Goal: Task Accomplishment & Management: Manage account settings

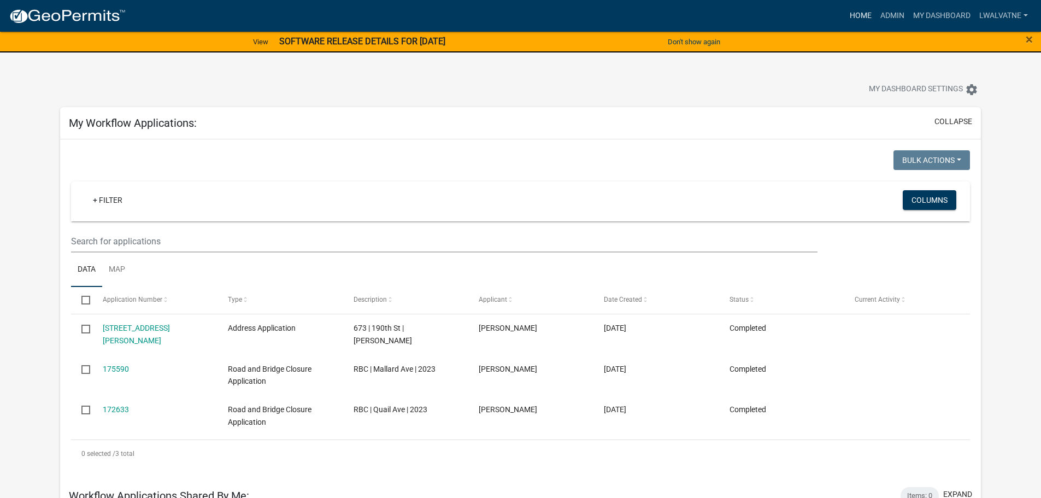
click at [854, 14] on link "Home" at bounding box center [860, 15] width 31 height 21
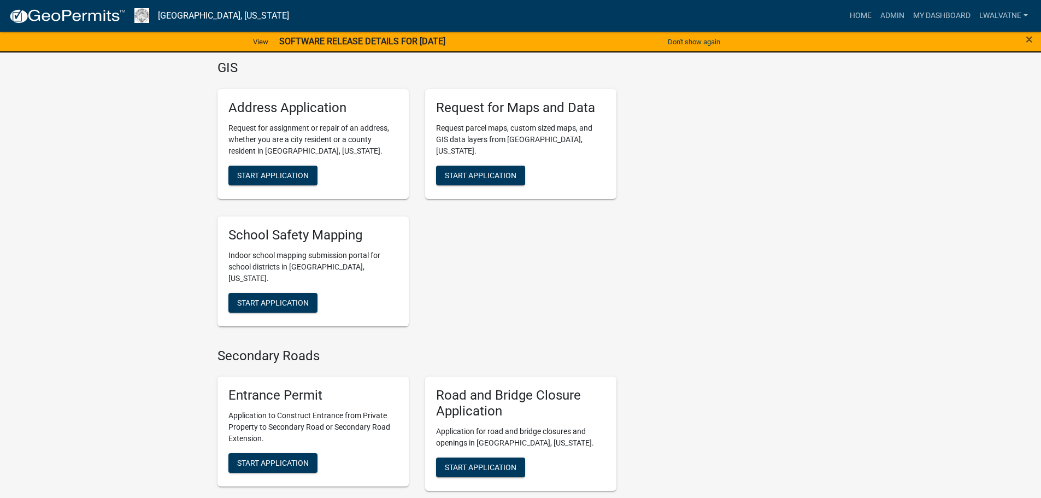
scroll to position [2582, 0]
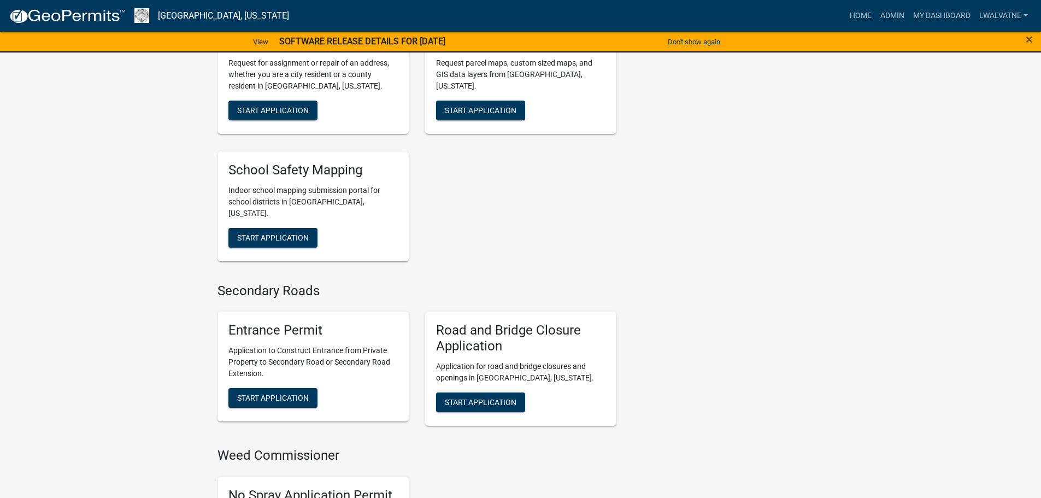
click at [280, 322] on h5 "Entrance Permit" at bounding box center [312, 330] width 169 height 16
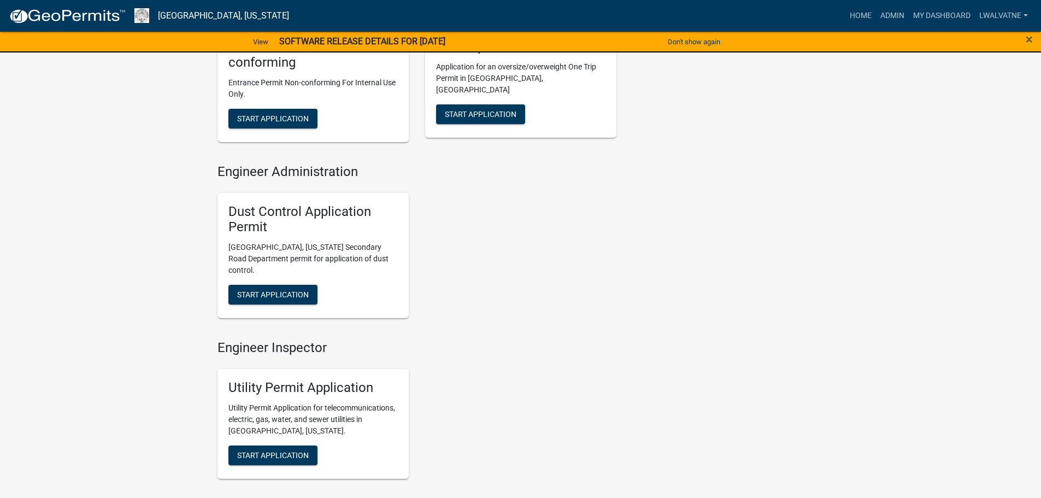
scroll to position [1091, 0]
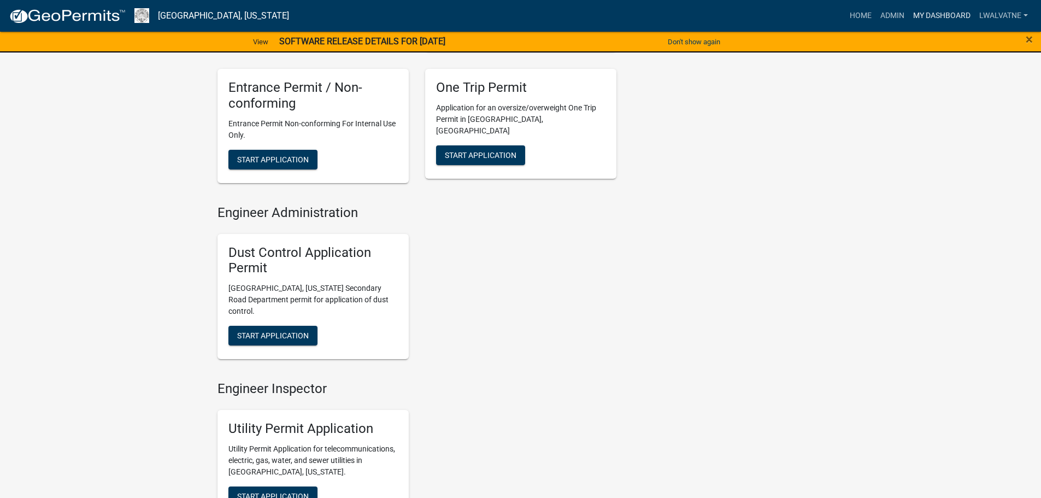
click at [937, 14] on link "My Dashboard" at bounding box center [942, 15] width 66 height 21
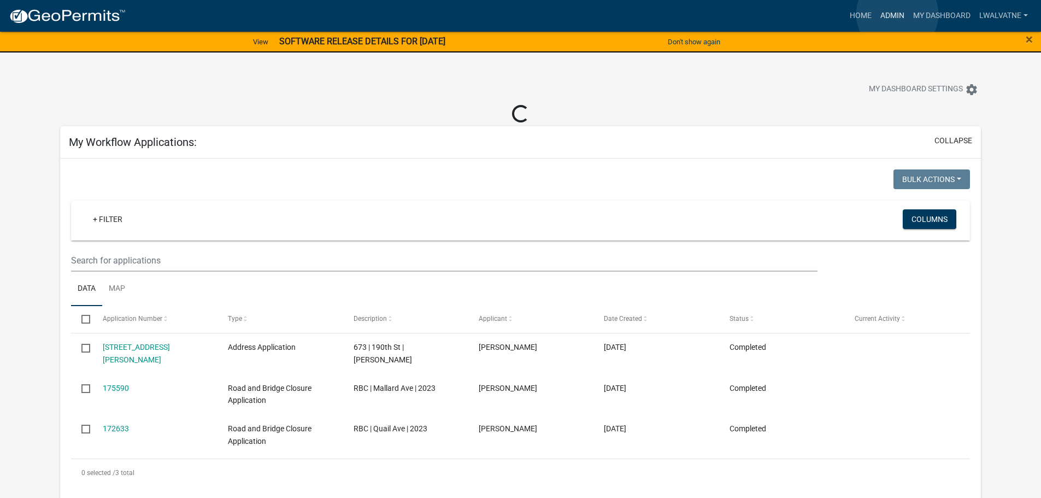
click at [897, 14] on link "Admin" at bounding box center [892, 15] width 33 height 21
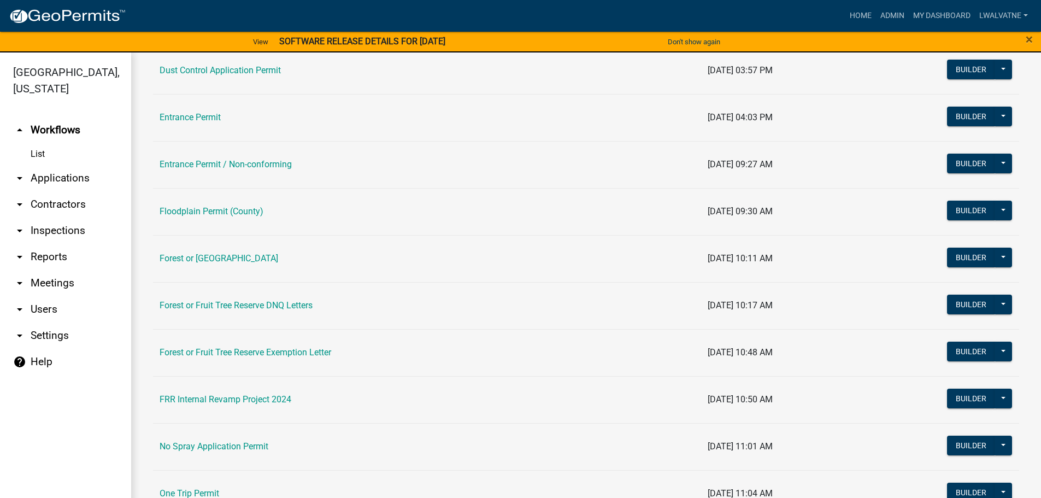
scroll to position [529, 0]
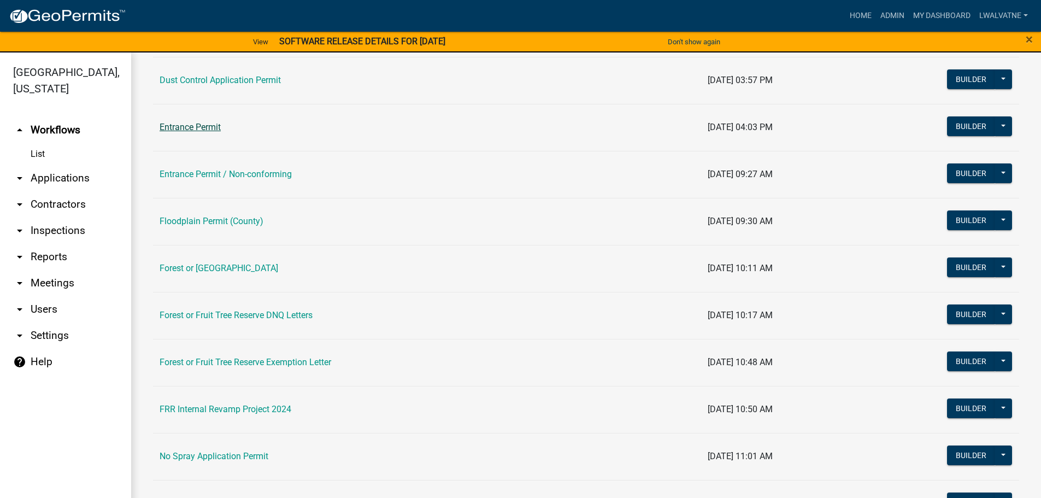
click at [186, 126] on link "Entrance Permit" at bounding box center [190, 127] width 61 height 10
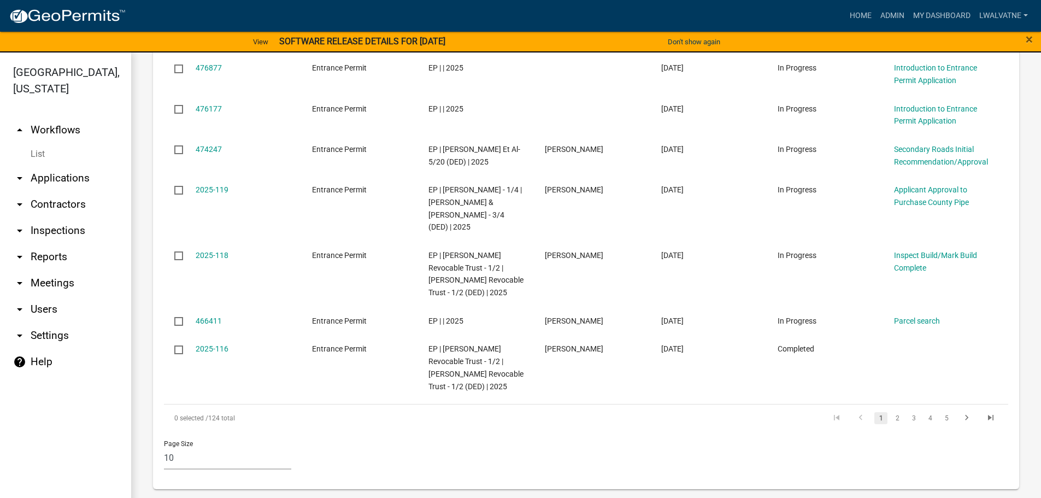
scroll to position [700, 0]
click at [891, 417] on link "2" at bounding box center [897, 418] width 13 height 12
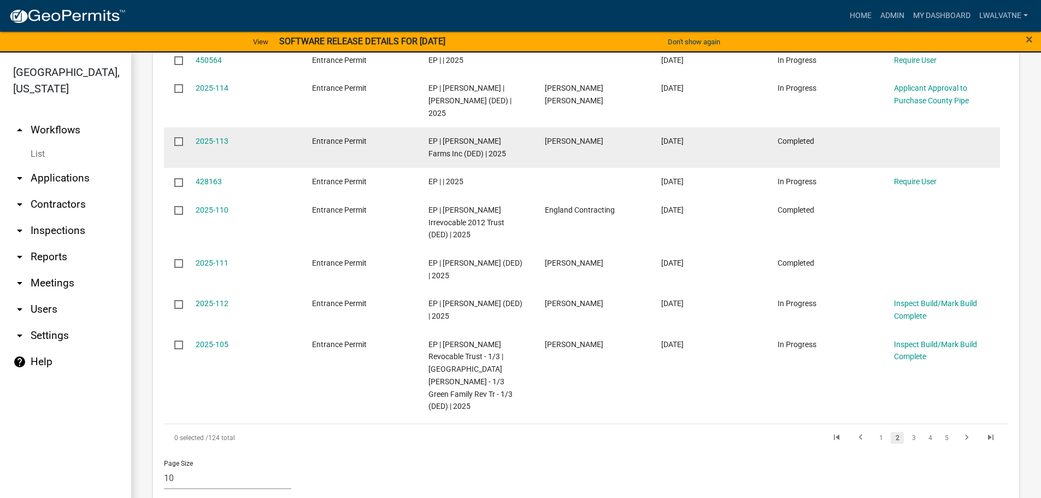
scroll to position [688, 0]
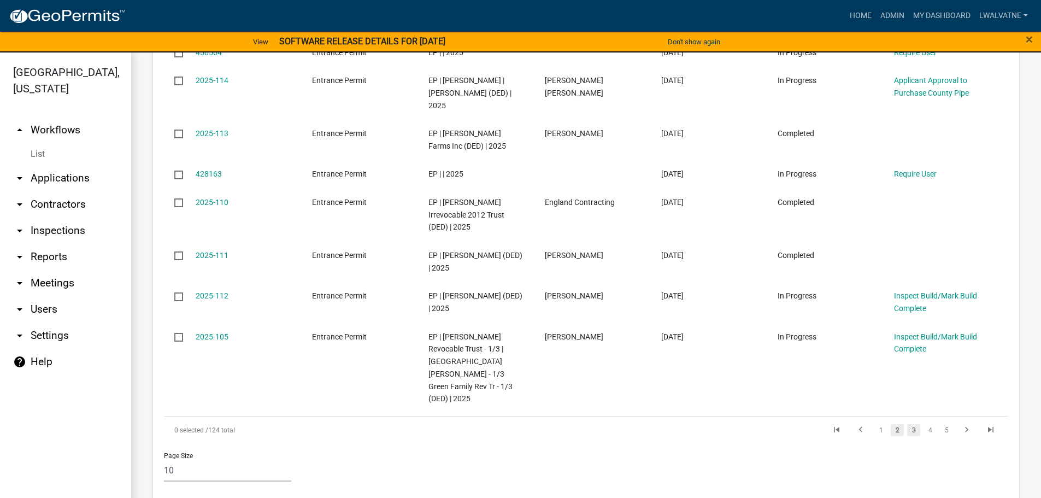
click at [907, 424] on link "3" at bounding box center [913, 430] width 13 height 12
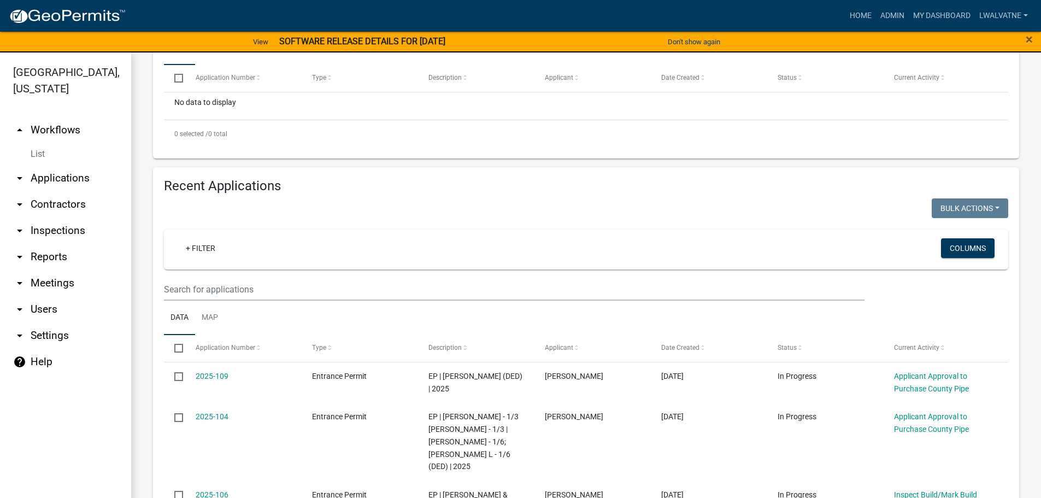
scroll to position [280, 0]
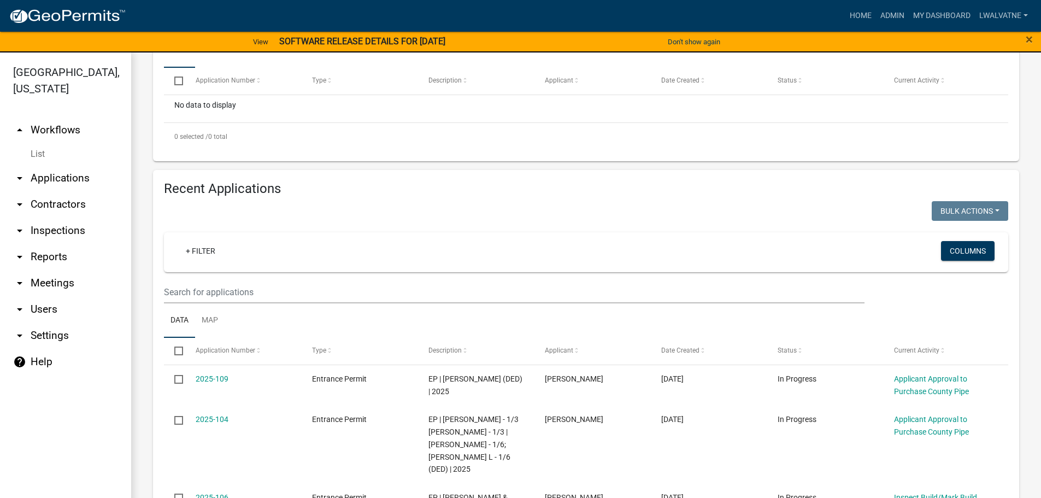
click at [290, 250] on div "+ Filter" at bounding box center [447, 252] width 556 height 22
click at [195, 249] on link "+ Filter" at bounding box center [200, 251] width 47 height 20
click at [179, 278] on input "text" at bounding box center [202, 281] width 100 height 22
type input "willis"
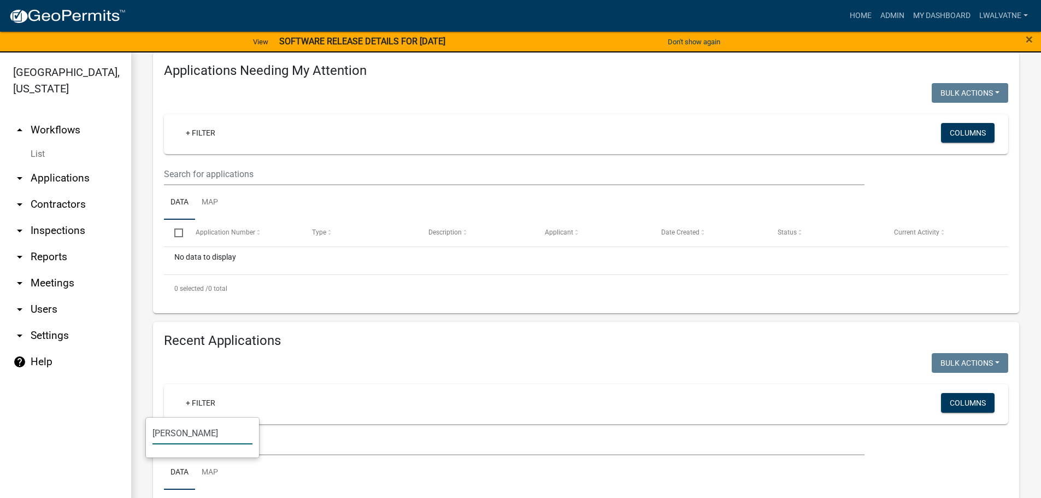
scroll to position [253, 0]
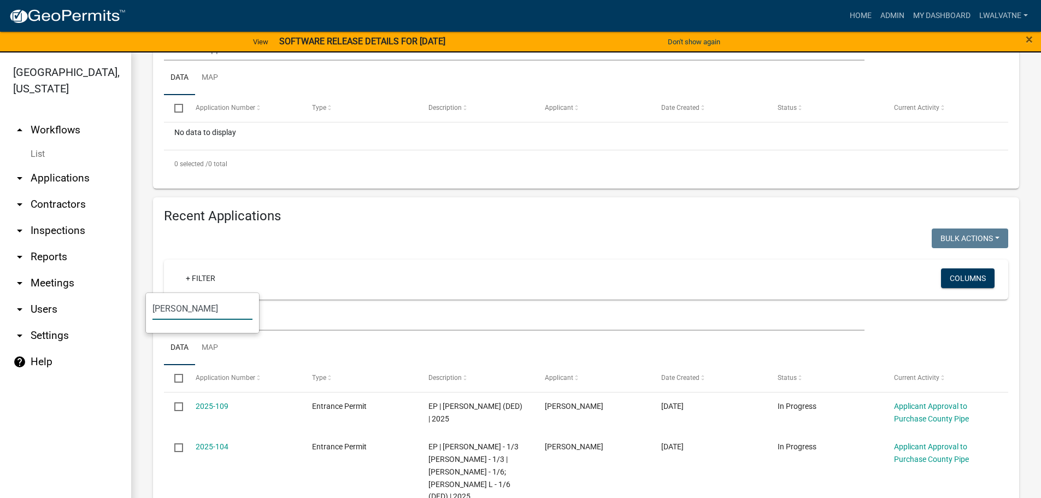
click at [184, 304] on input "willis" at bounding box center [202, 308] width 100 height 22
click at [179, 306] on input "willis" at bounding box center [202, 308] width 100 height 22
click at [202, 291] on div "+ Filter Columns" at bounding box center [586, 280] width 834 height 40
click at [195, 276] on link "+ Filter" at bounding box center [200, 278] width 47 height 20
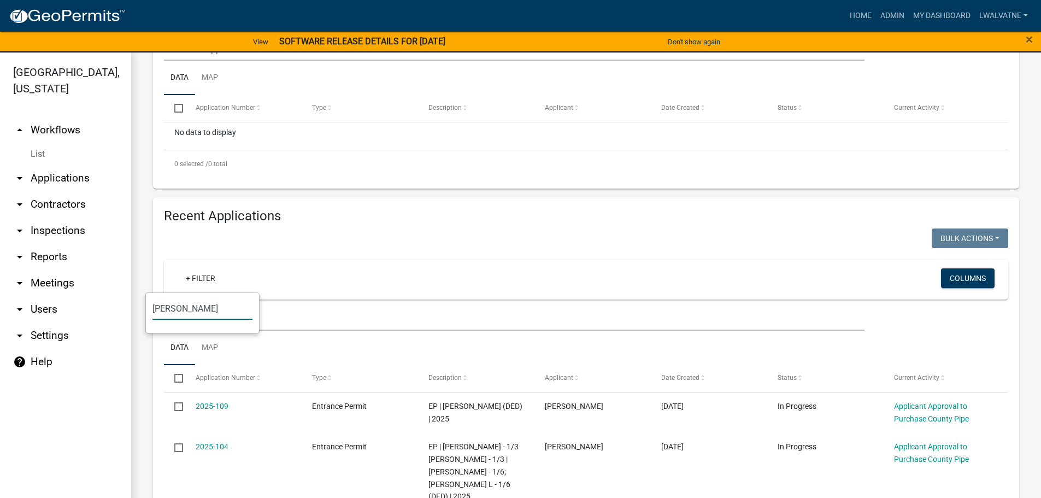
click at [176, 302] on input "willis" at bounding box center [202, 308] width 100 height 22
type input "w"
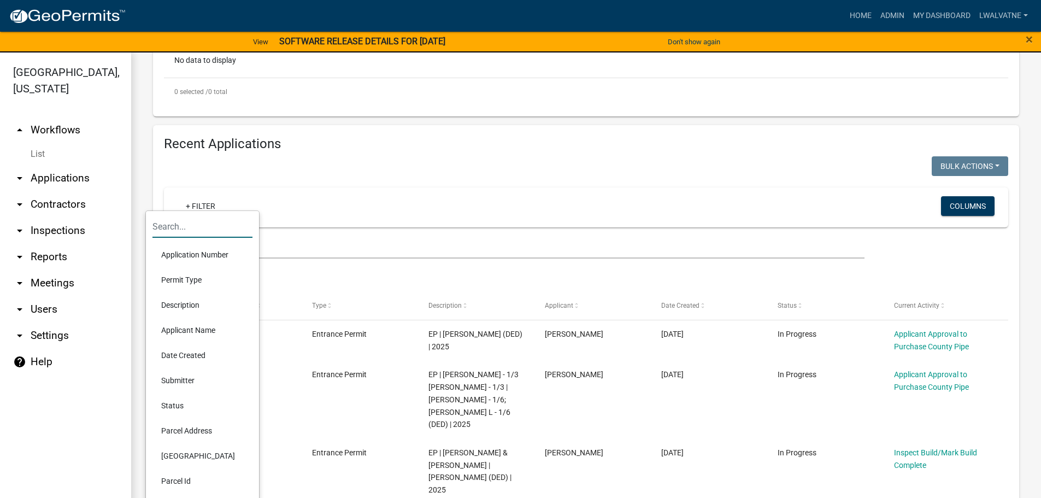
scroll to position [335, 0]
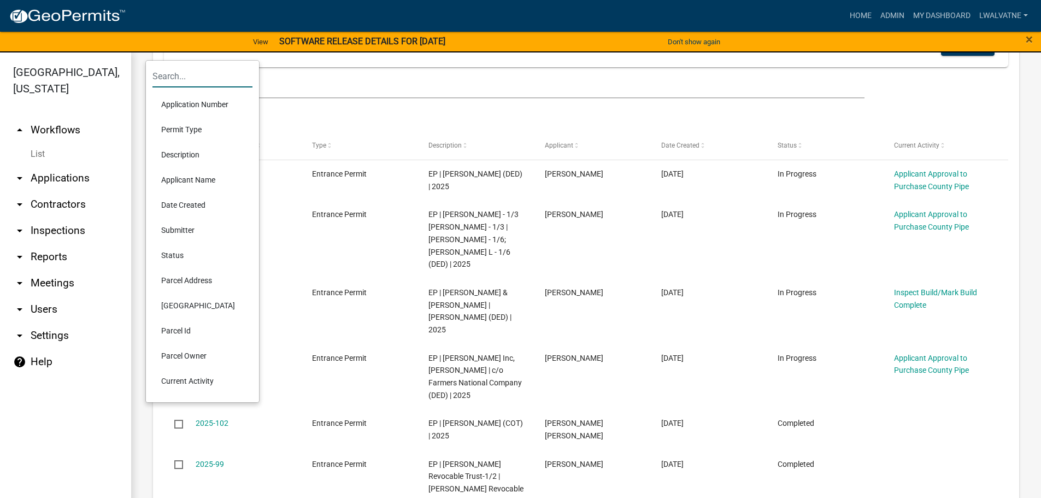
click at [193, 353] on li "Parcel Owner" at bounding box center [202, 355] width 100 height 25
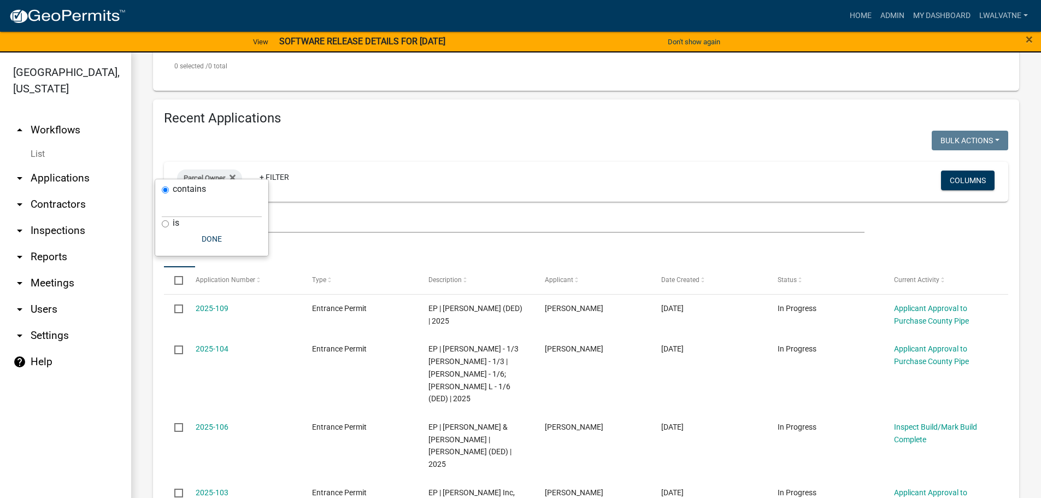
scroll to position [318, 0]
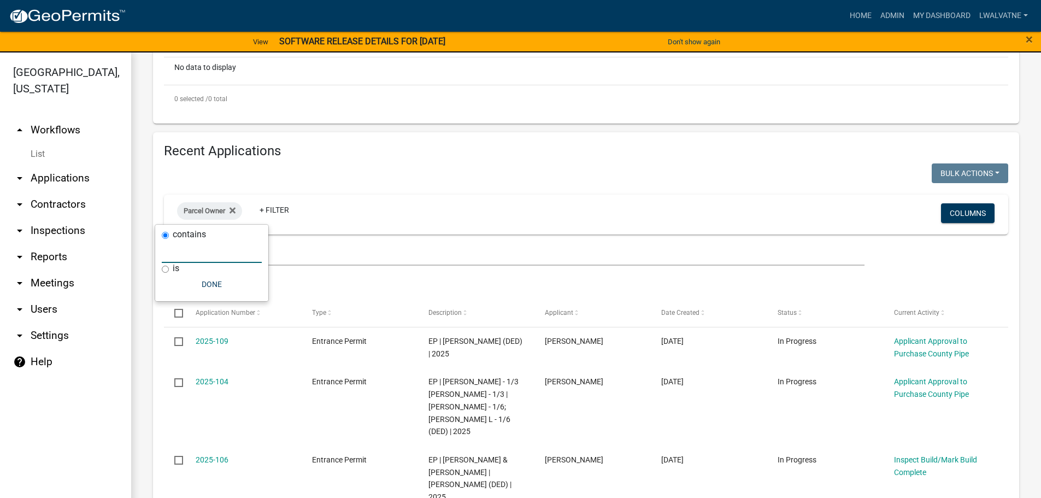
click at [178, 255] on input "text" at bounding box center [212, 251] width 100 height 22
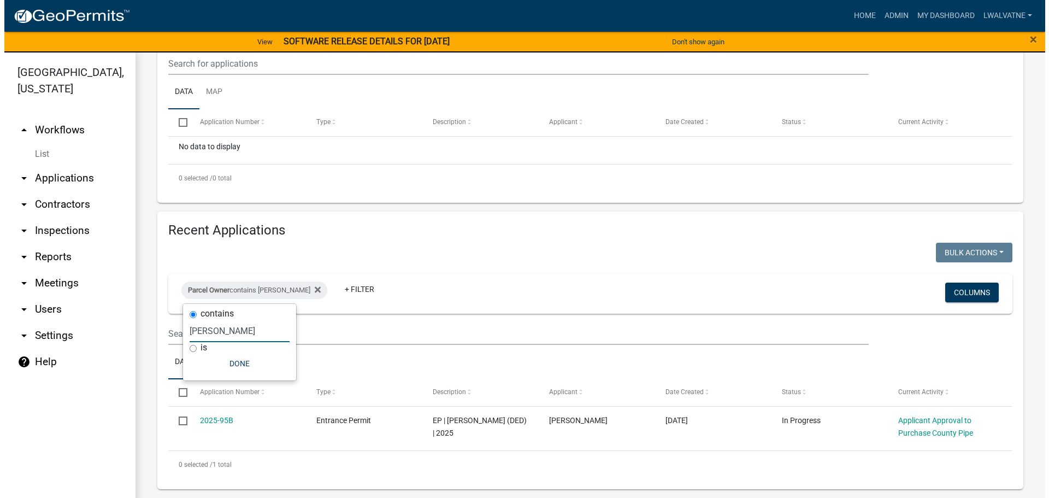
scroll to position [239, 0]
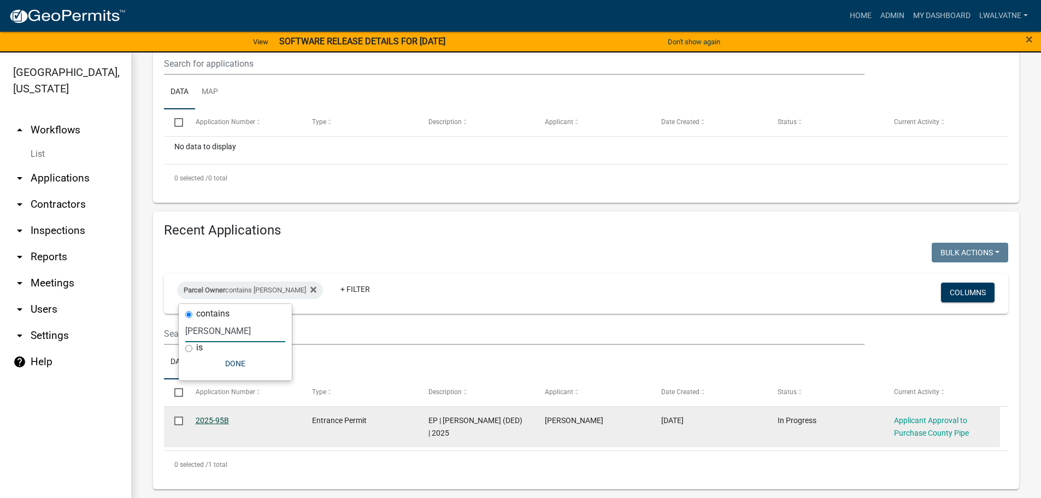
type input "willis"
click at [210, 420] on link "2025-95B" at bounding box center [212, 420] width 33 height 9
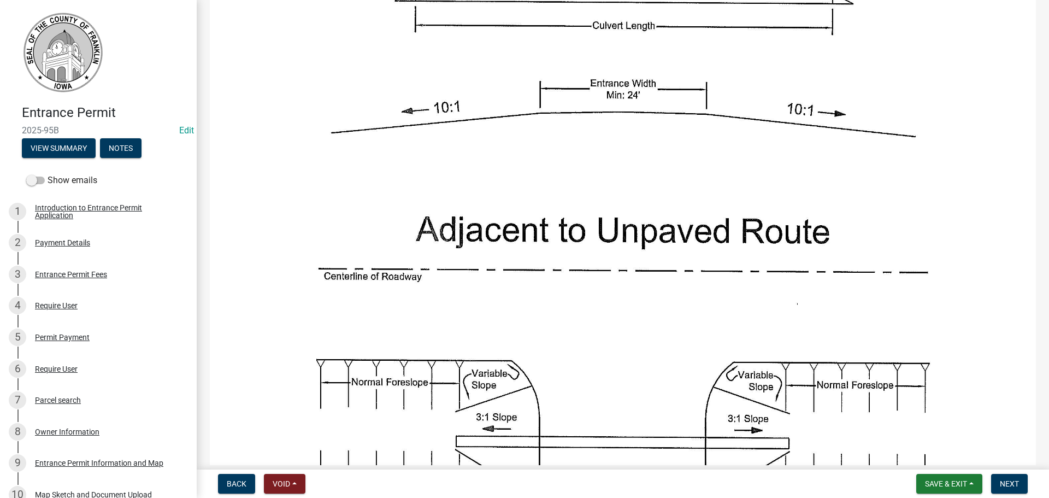
scroll to position [1038, 0]
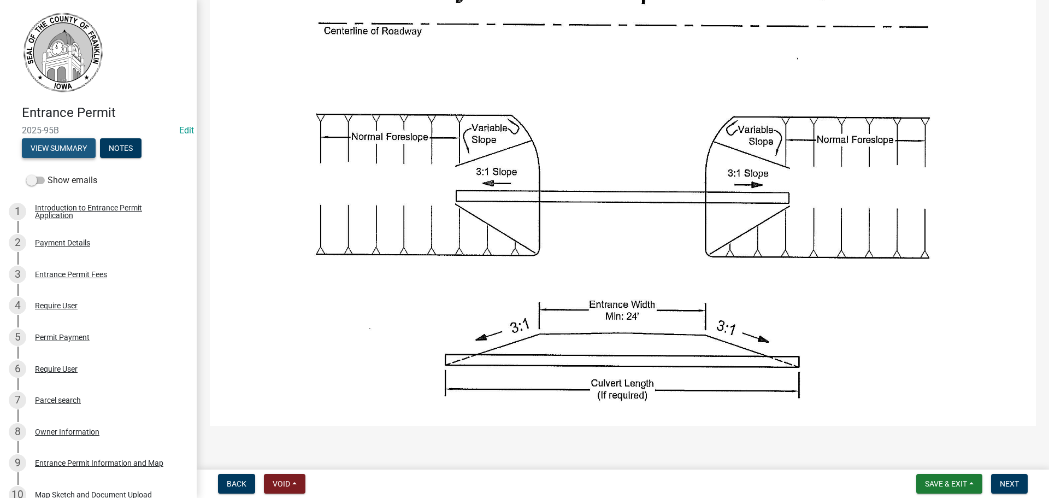
click at [72, 148] on button "View Summary" at bounding box center [59, 148] width 74 height 20
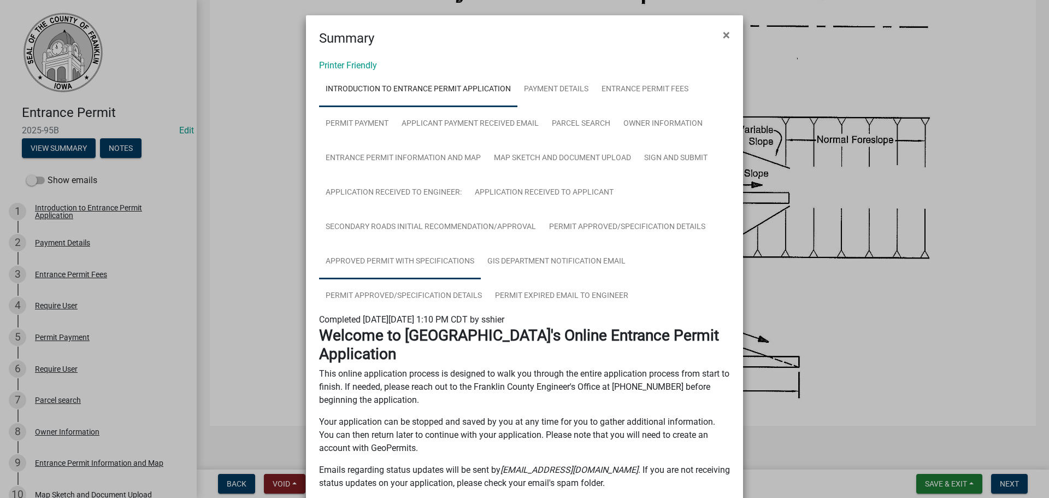
click at [393, 258] on link "Approved Permit with Specifications" at bounding box center [400, 261] width 162 height 35
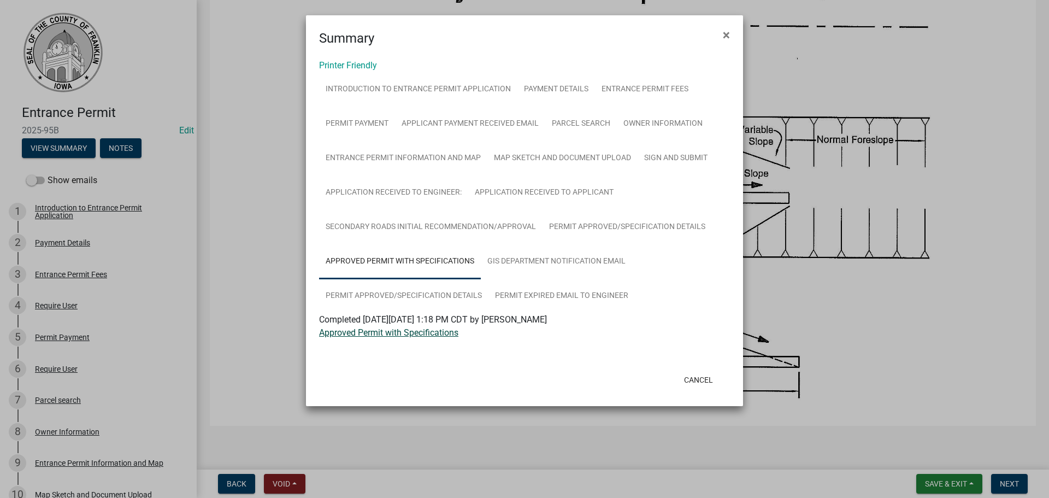
click at [389, 332] on link "Approved Permit with Specifications" at bounding box center [388, 332] width 139 height 10
click at [412, 154] on link "Entrance Permit Information and Map" at bounding box center [403, 158] width 168 height 35
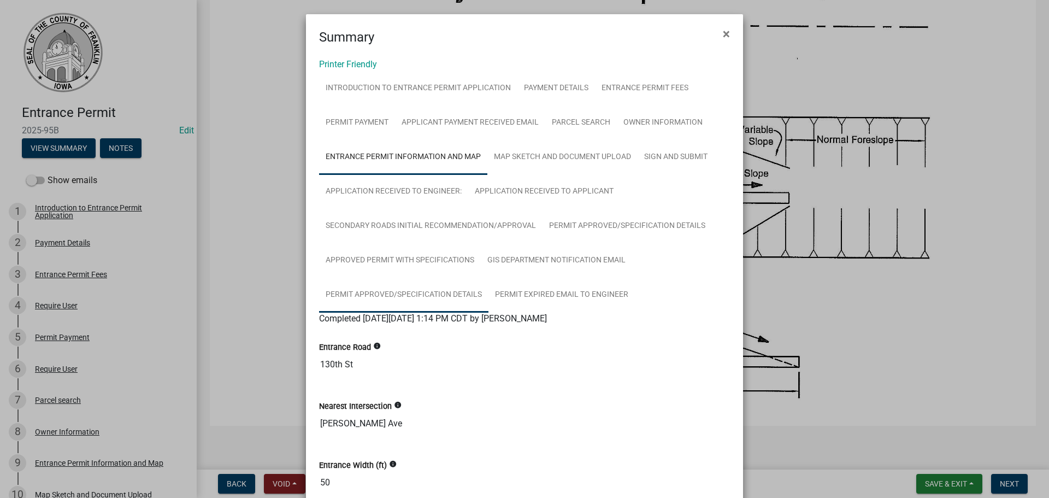
scroll to position [0, 0]
click at [532, 155] on link "Map Sketch and Document Upload" at bounding box center [562, 158] width 150 height 35
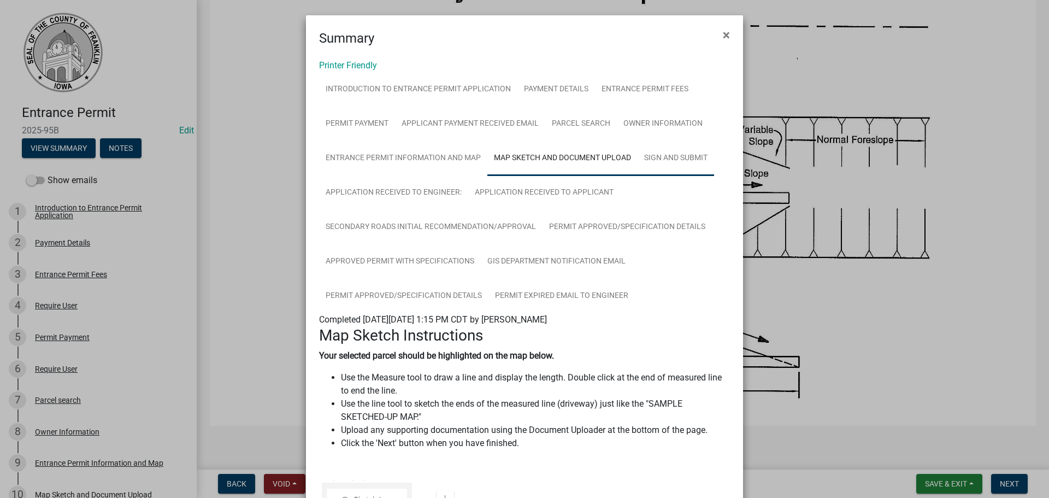
click at [676, 158] on link "Sign and Submit" at bounding box center [676, 158] width 77 height 35
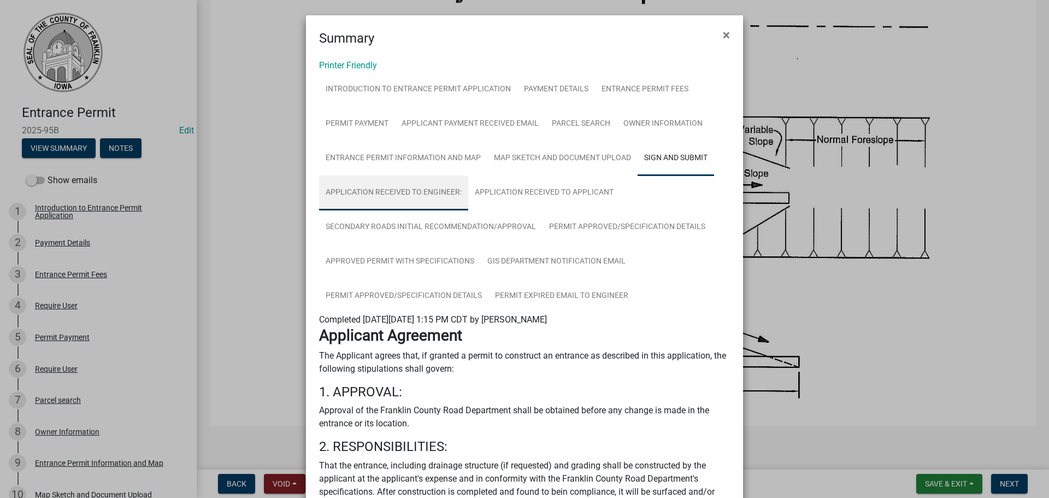
click at [383, 189] on link "Application Received to Engineer:" at bounding box center [393, 192] width 149 height 35
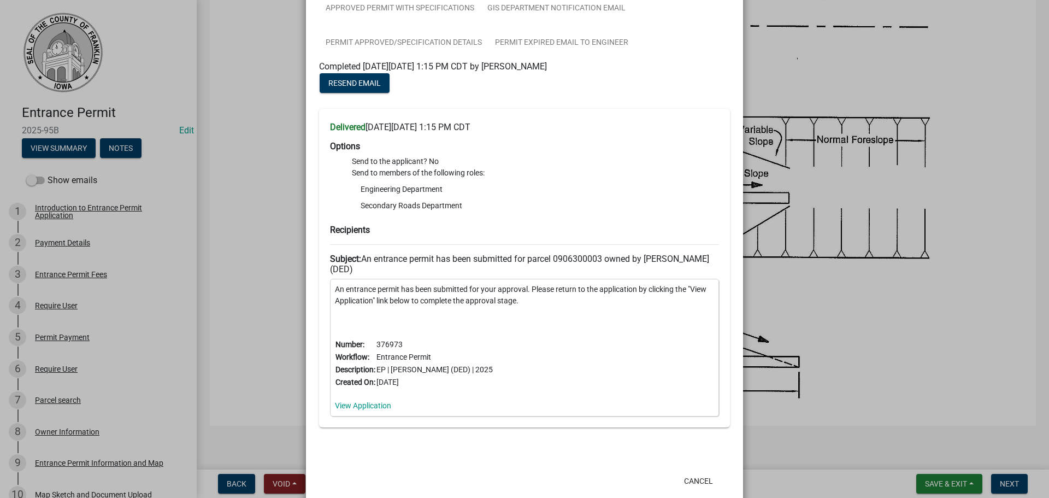
scroll to position [278, 0]
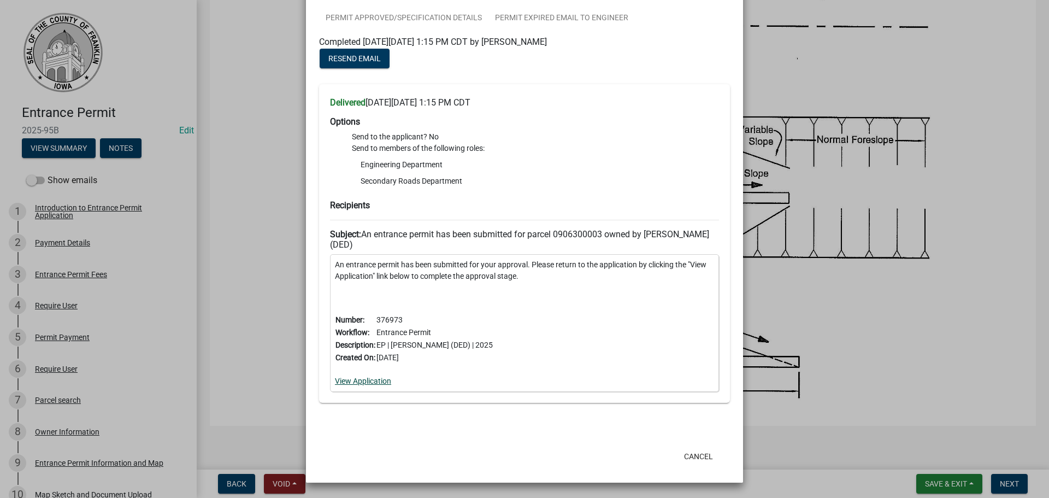
click at [362, 379] on link "View Application" at bounding box center [363, 380] width 56 height 9
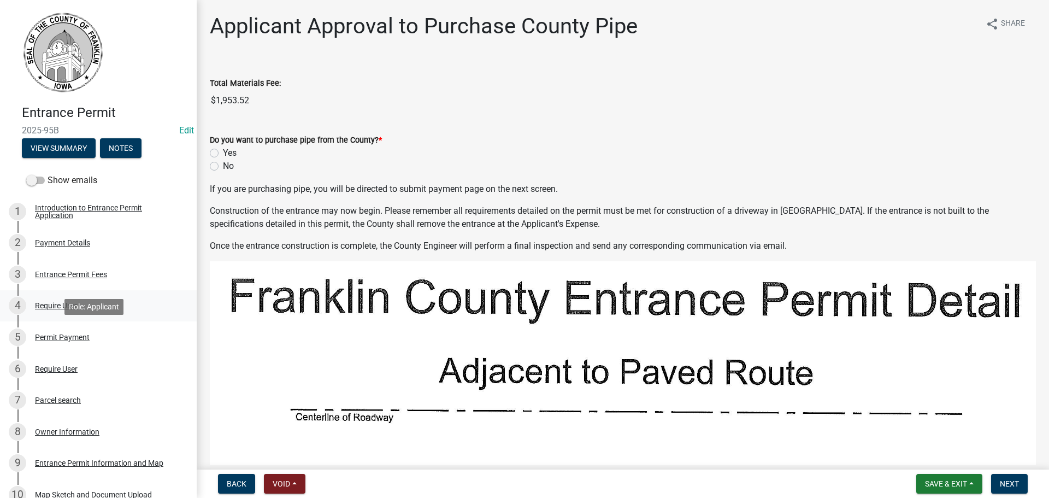
scroll to position [27, 0]
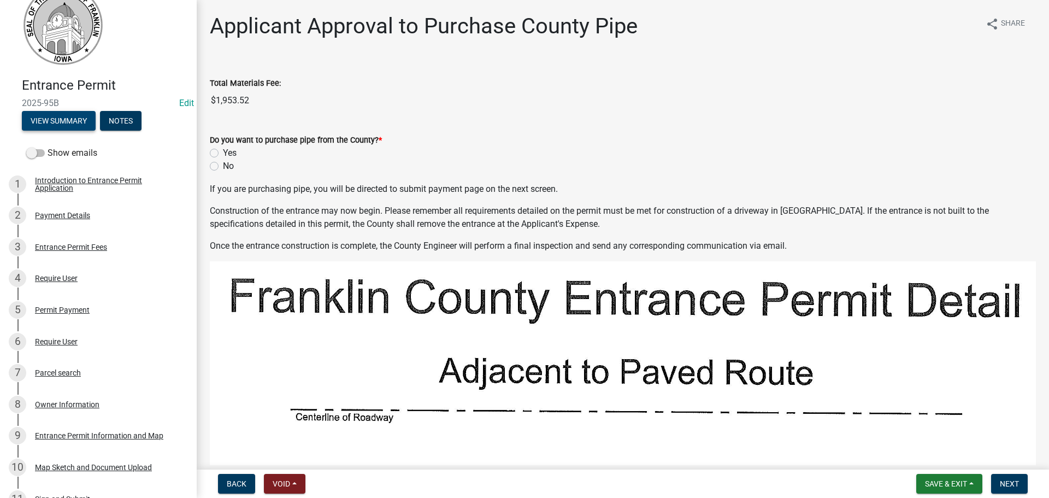
click at [68, 122] on button "View Summary" at bounding box center [59, 121] width 74 height 20
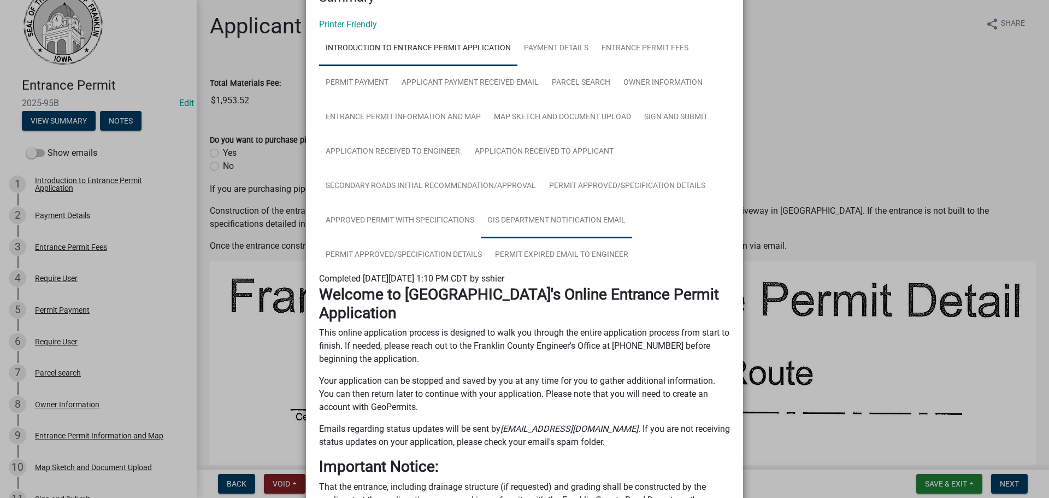
scroll to position [55, 0]
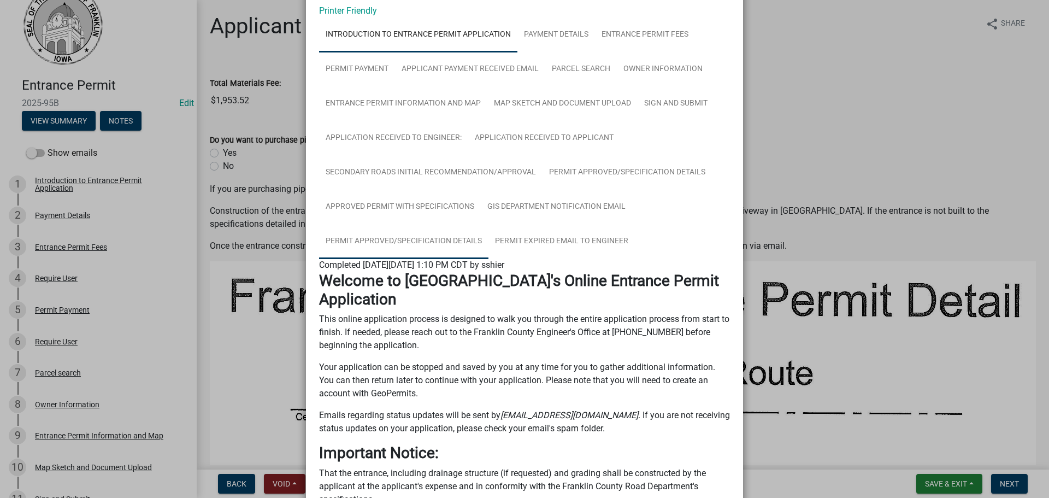
click at [422, 234] on link "Permit Approved/Specification Details" at bounding box center [403, 241] width 169 height 35
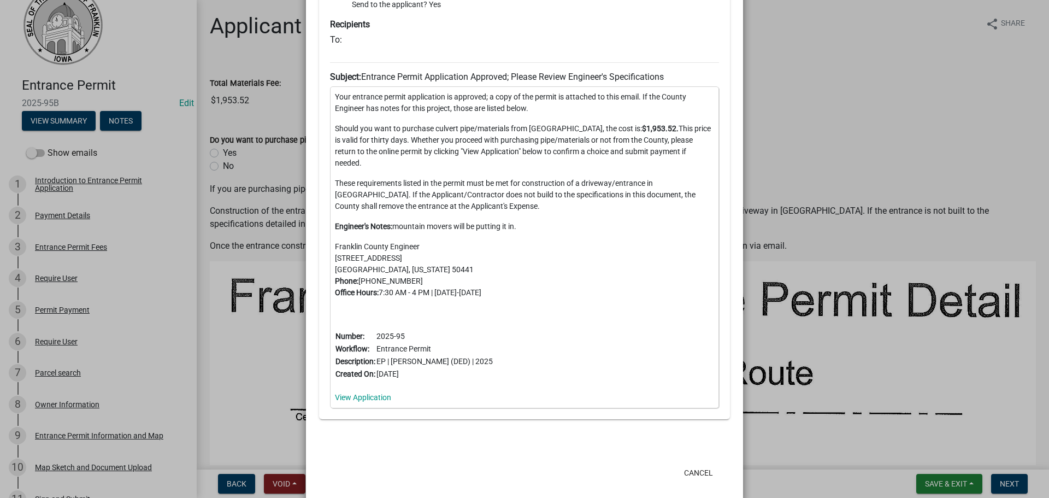
scroll to position [415, 0]
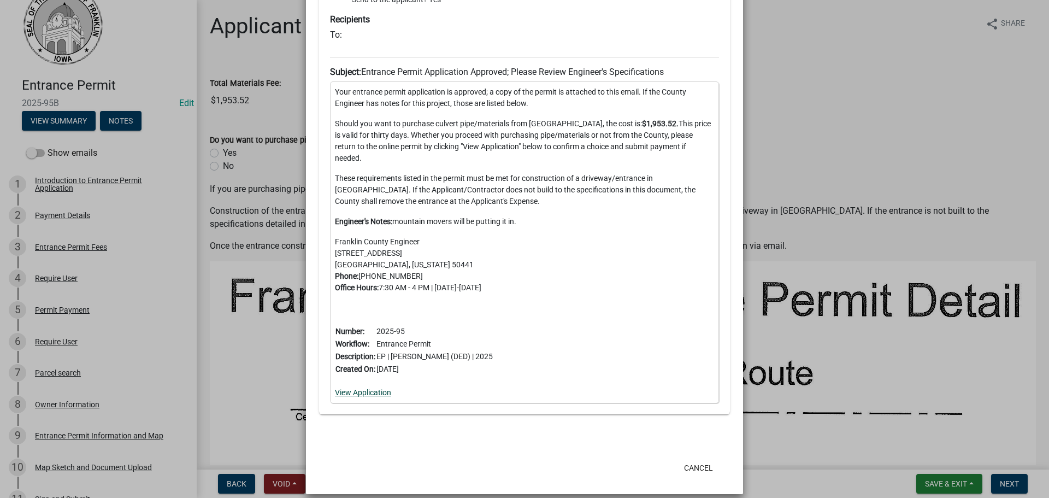
click at [369, 388] on link "View Application" at bounding box center [363, 392] width 56 height 9
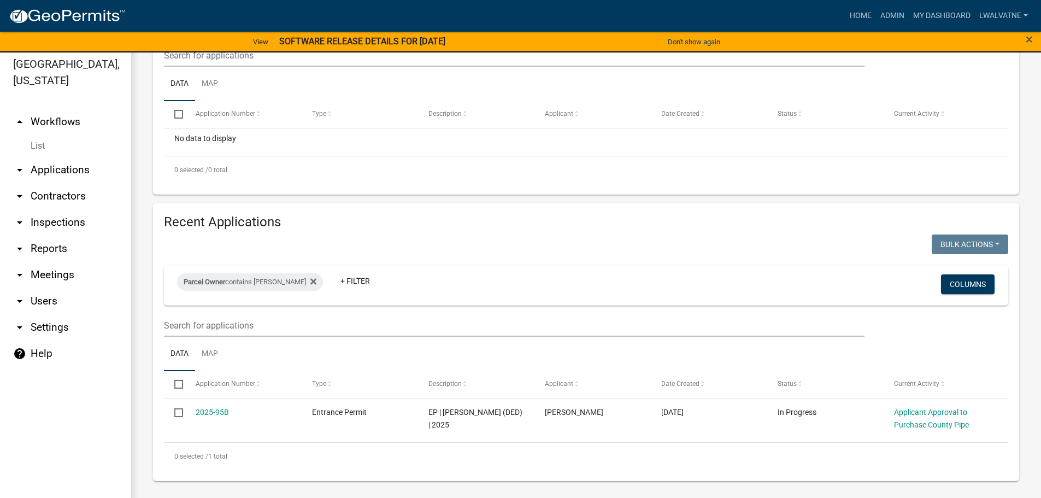
scroll to position [13, 0]
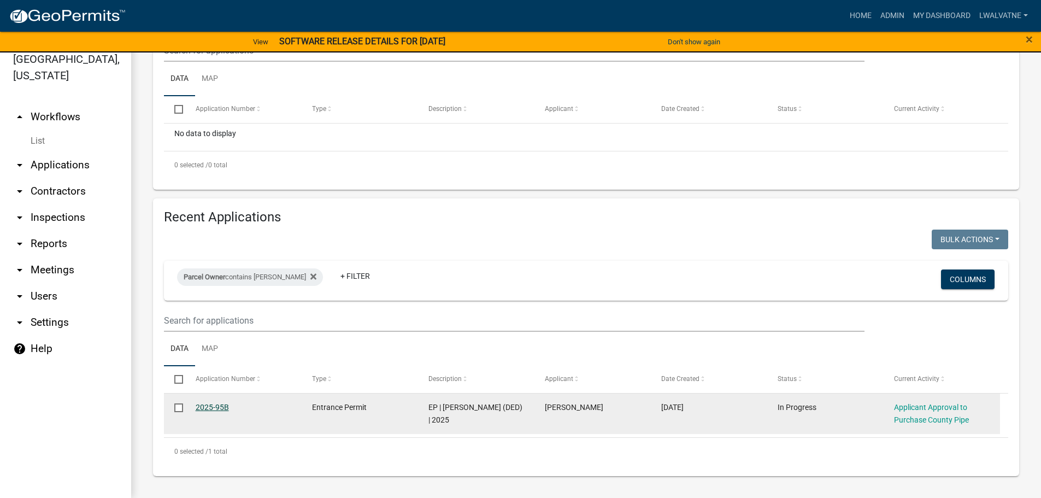
click at [208, 407] on link "2025-95B" at bounding box center [212, 407] width 33 height 9
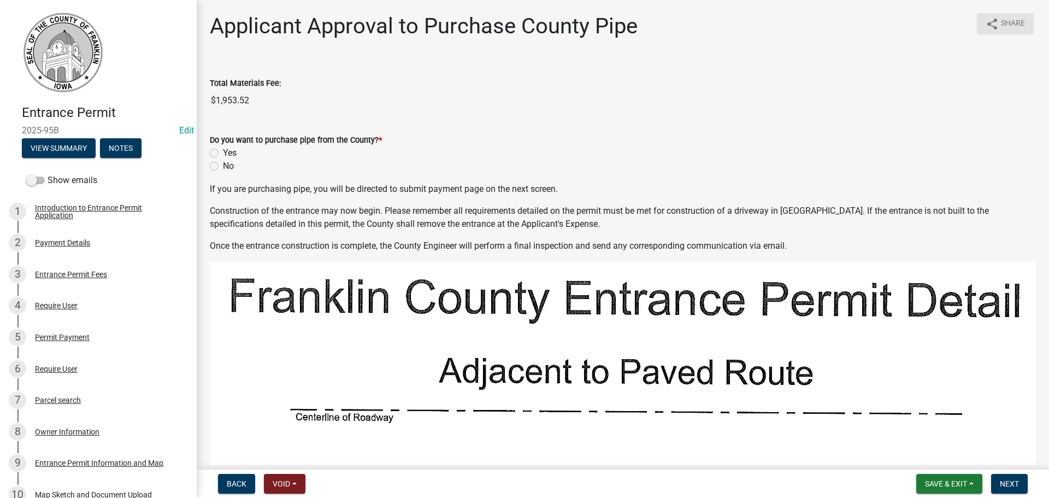
click at [1005, 22] on span "Share" at bounding box center [1013, 23] width 24 height 13
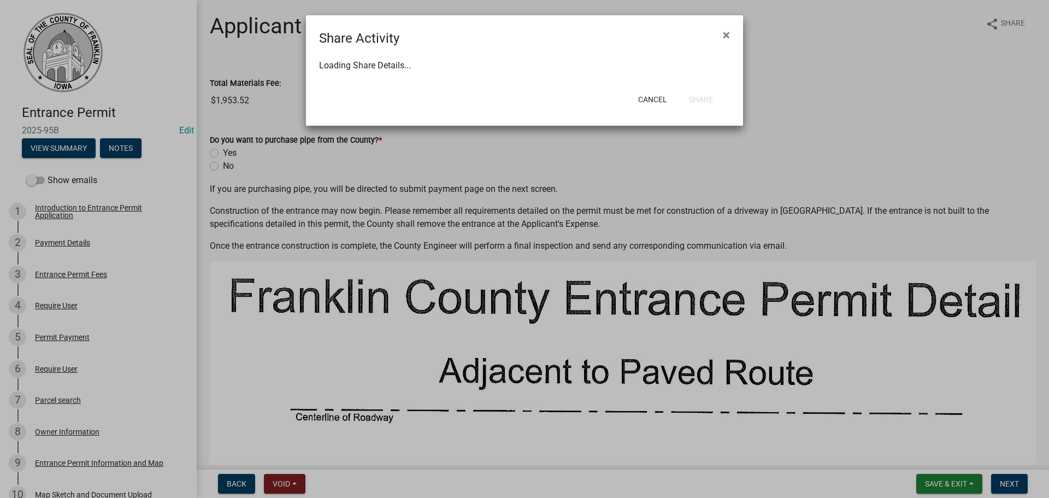
select select "1"
select select "0"
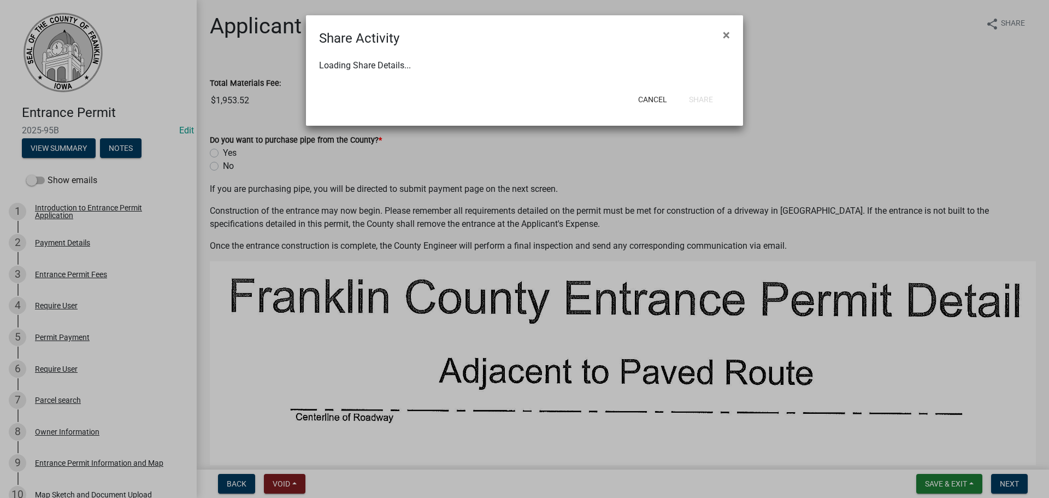
select select "0"
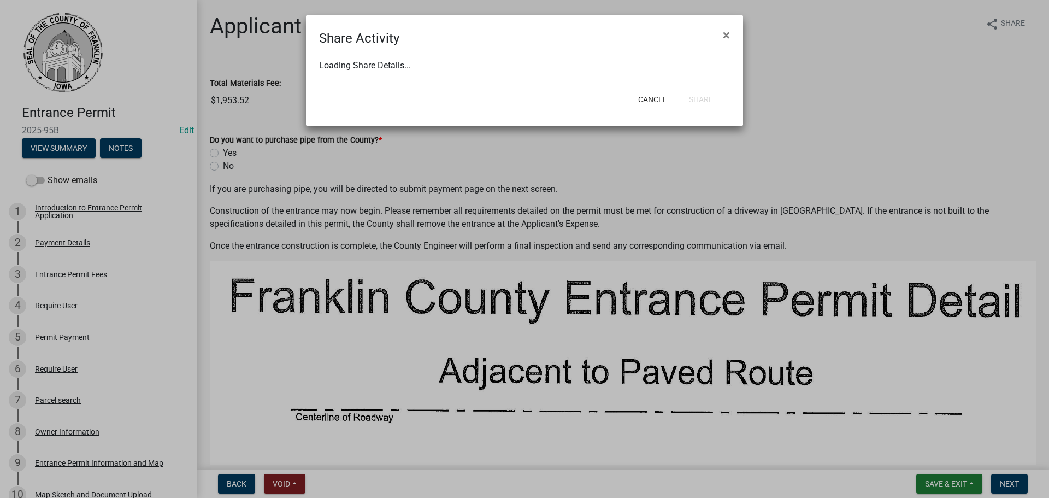
select select "0"
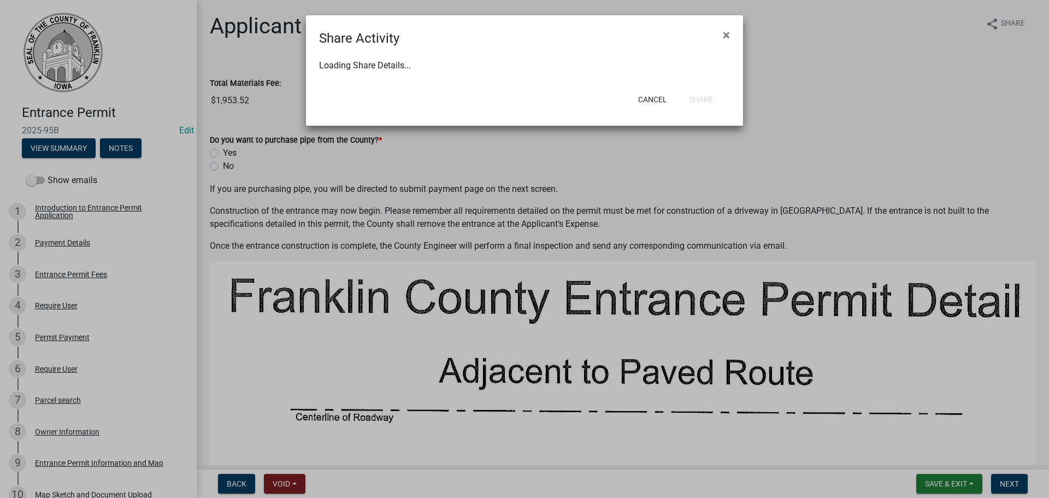
select select "0"
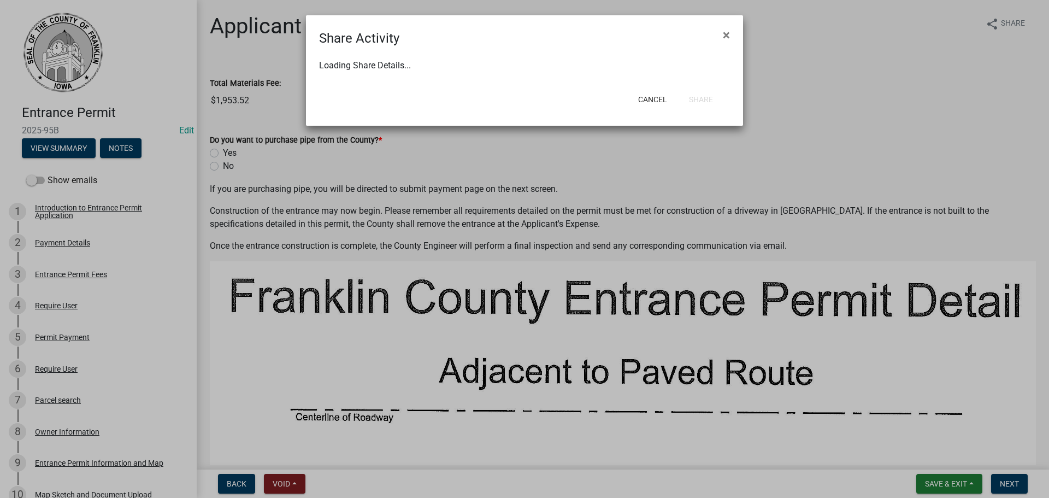
select select "0"
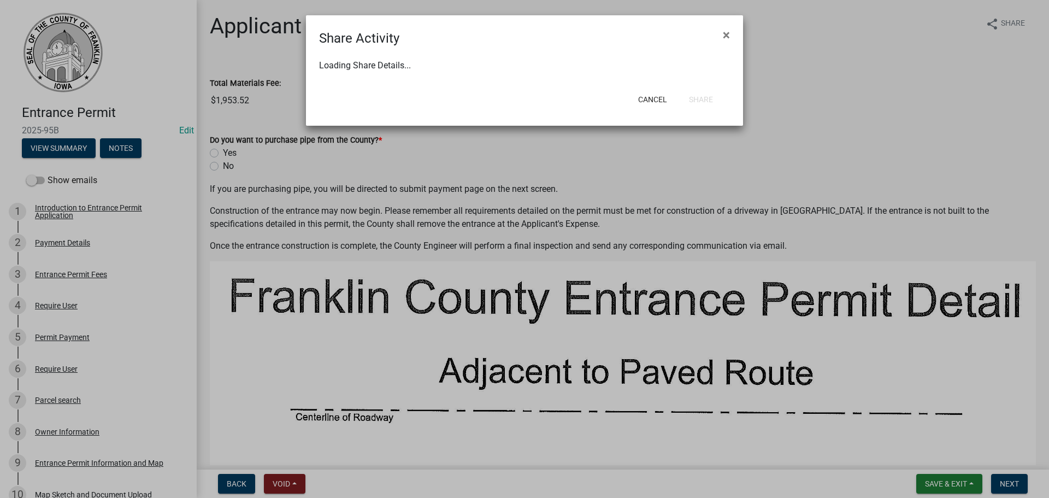
select select "0"
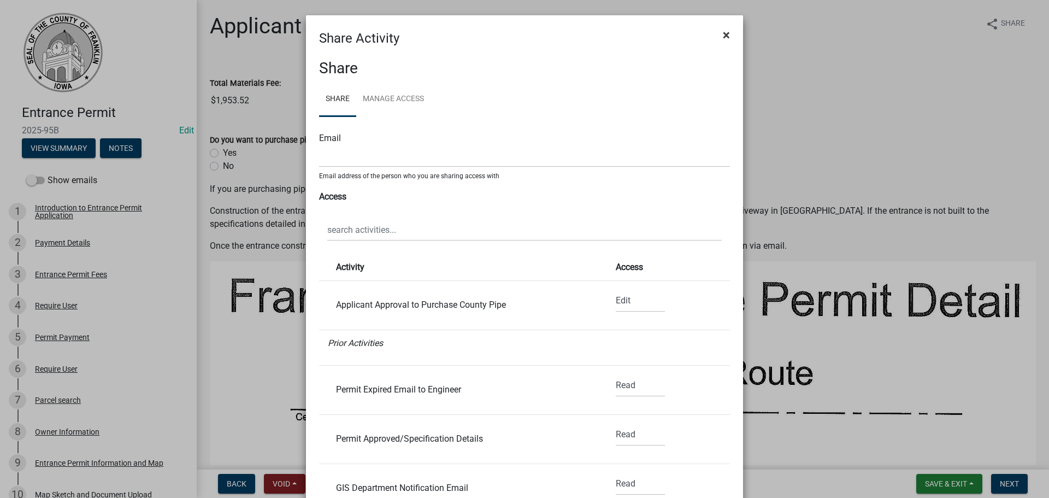
click at [726, 31] on span "×" at bounding box center [726, 34] width 7 height 15
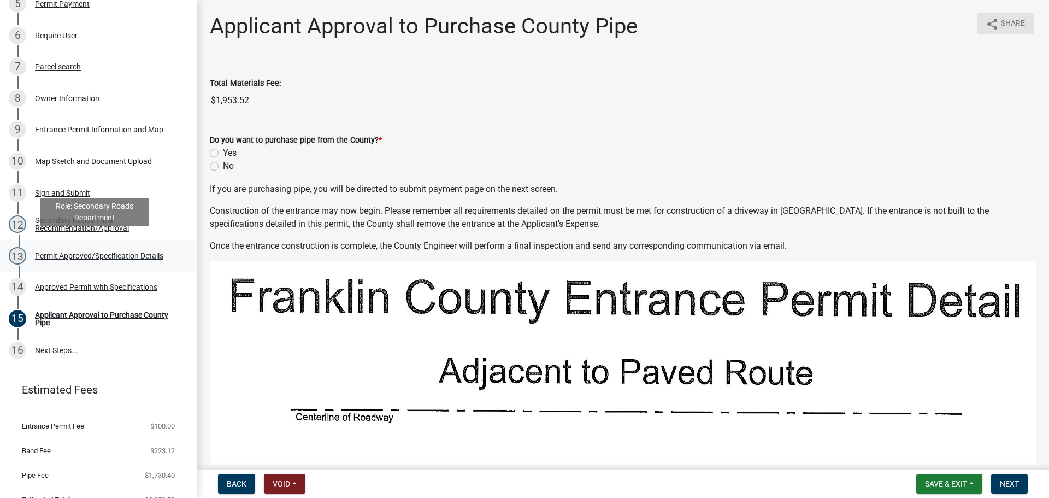
scroll to position [342, 0]
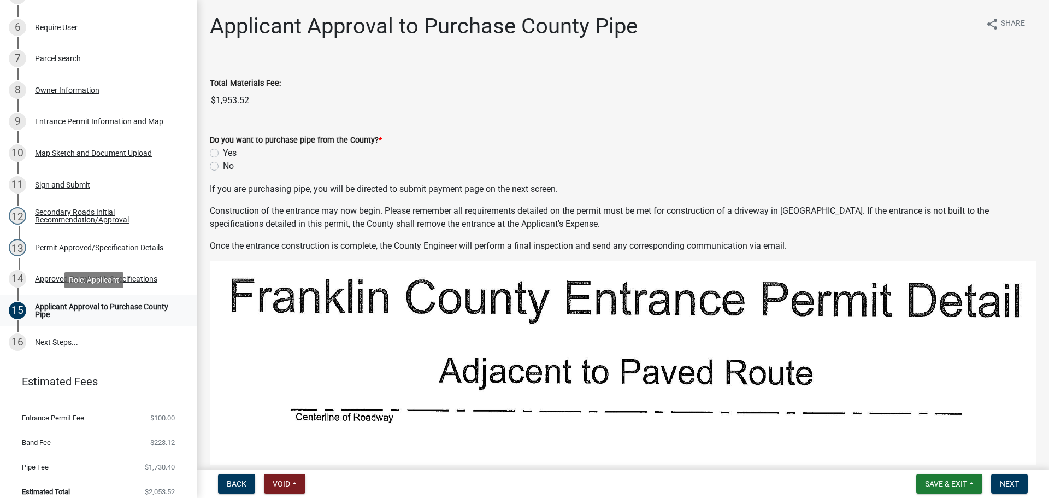
click at [60, 306] on div "Applicant Approval to Purchase County Pipe" at bounding box center [107, 310] width 144 height 15
click at [69, 276] on div "Approved Permit with Specifications" at bounding box center [96, 279] width 122 height 8
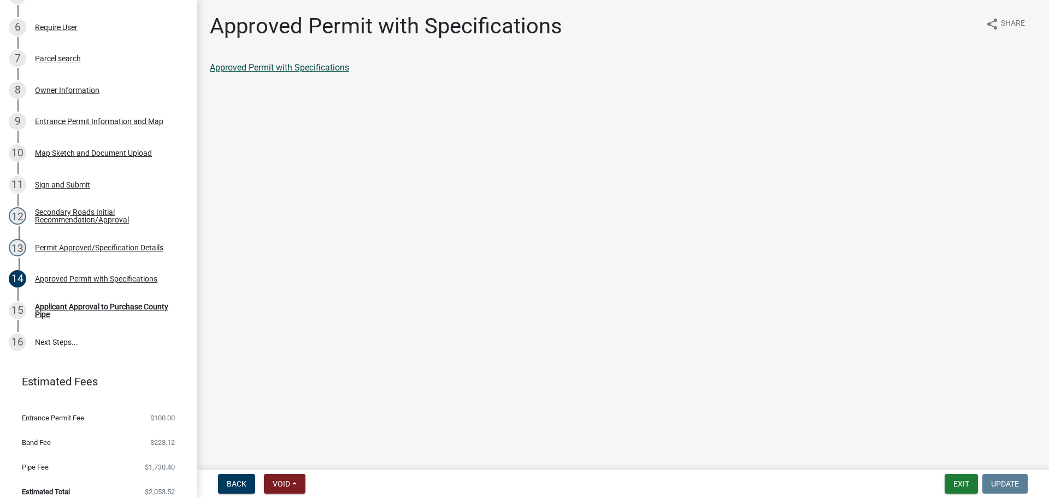
click at [289, 69] on link "Approved Permit with Specifications" at bounding box center [279, 67] width 139 height 10
click at [95, 246] on div "Permit Approved/Specification Details" at bounding box center [99, 248] width 128 height 8
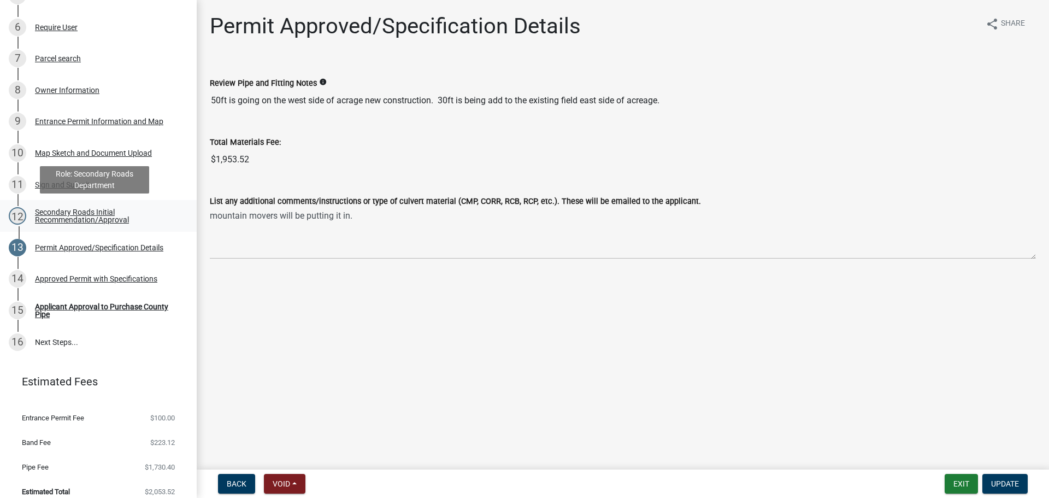
click at [69, 214] on div "Secondary Roads Initial Recommendation/Approval" at bounding box center [107, 215] width 144 height 15
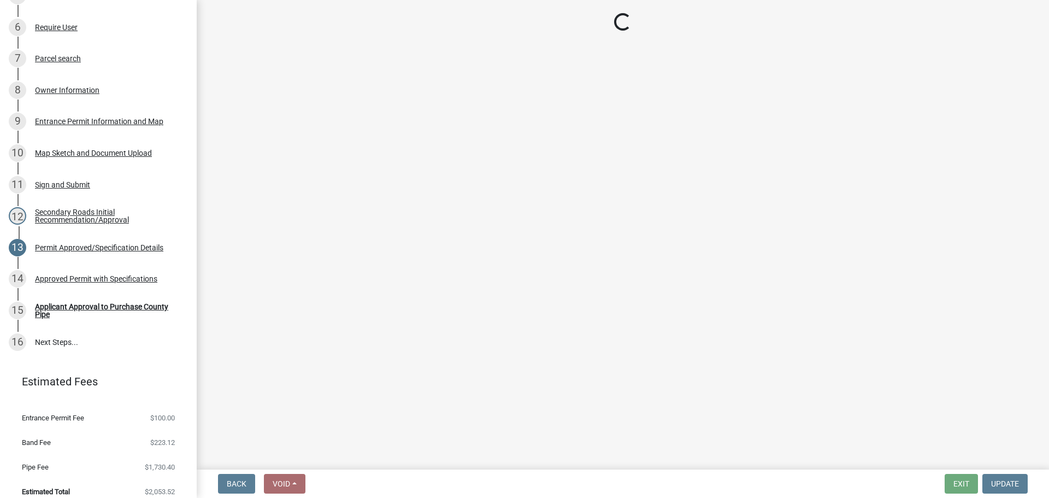
select select "eeee9d6c-fb7c-49be-976e-f114c001b6fa"
select select "30071552-109a-46c1-8d28-3f8ddbfc2ca7"
select select "67b5523f-b695-4451-84c2-e4904f619367"
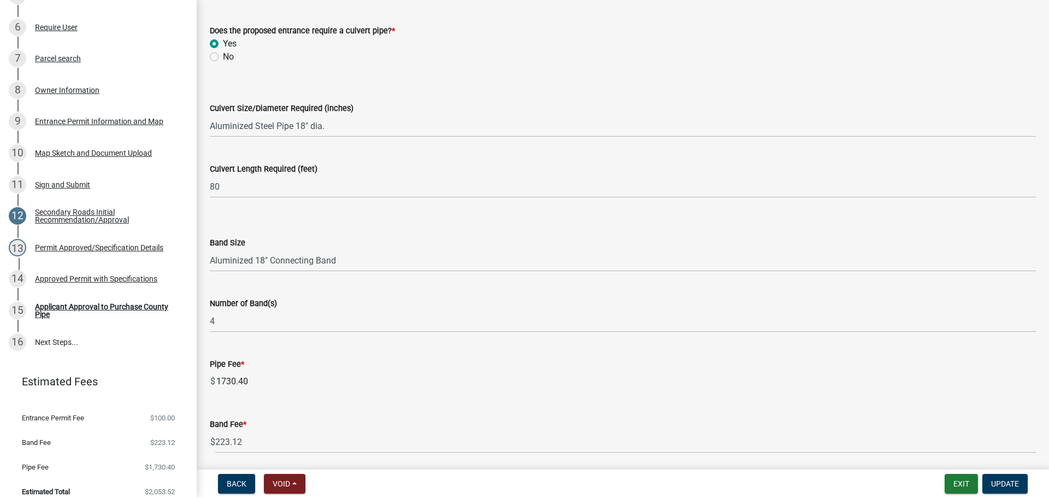
scroll to position [410, 0]
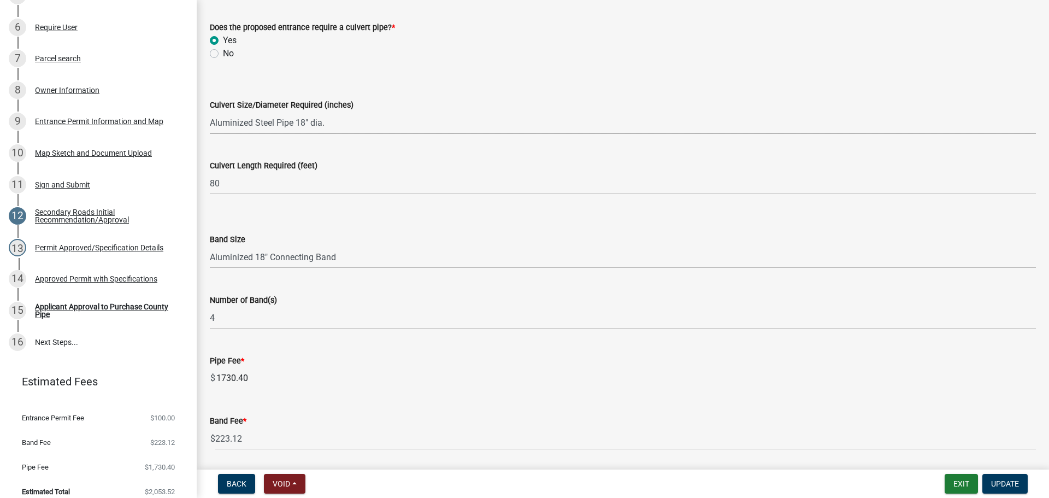
click at [350, 125] on select "Select Item... Aluminized Steel Pipe 15" dia. Aluminized Steel Pipe 18" dia. Al…" at bounding box center [623, 122] width 826 height 22
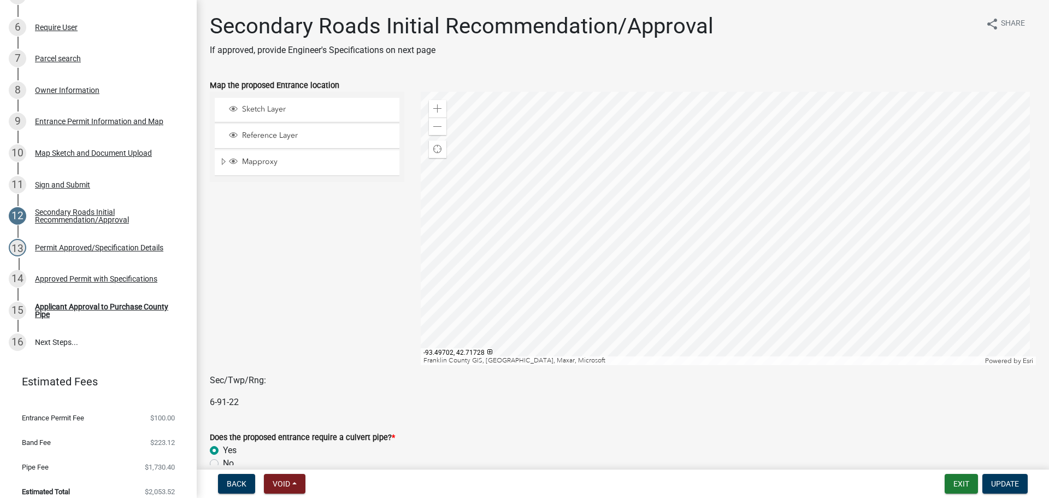
scroll to position [342, 0]
click at [1001, 22] on span "Share" at bounding box center [1013, 23] width 24 height 13
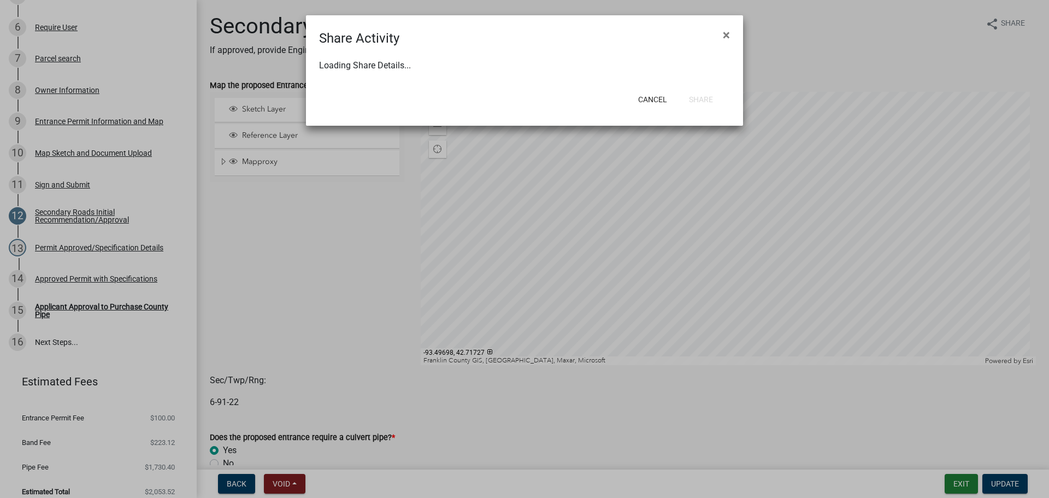
select select "1"
select select "0"
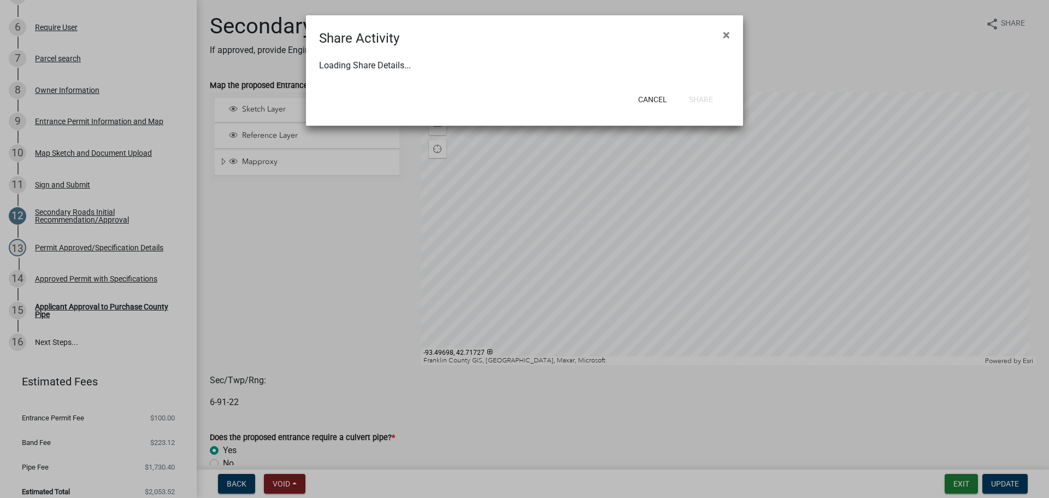
select select "0"
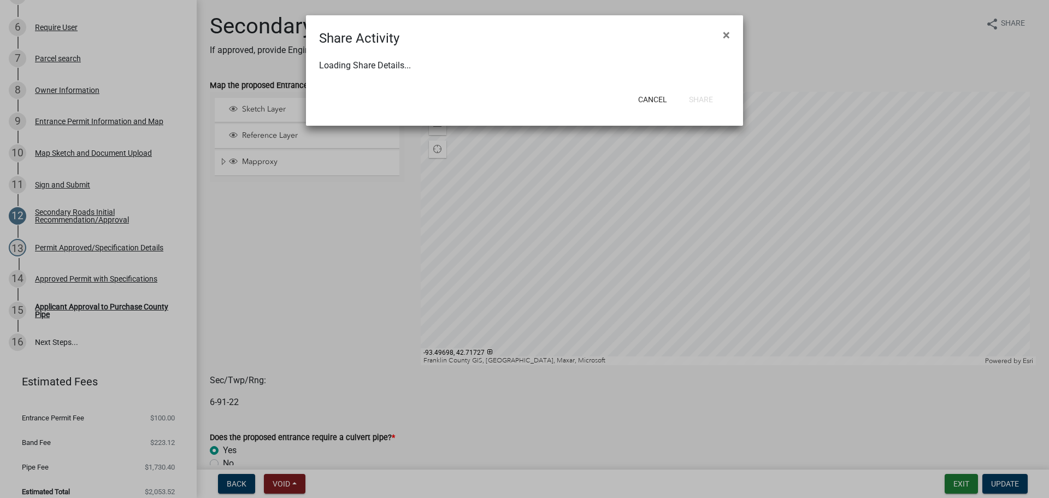
select select "0"
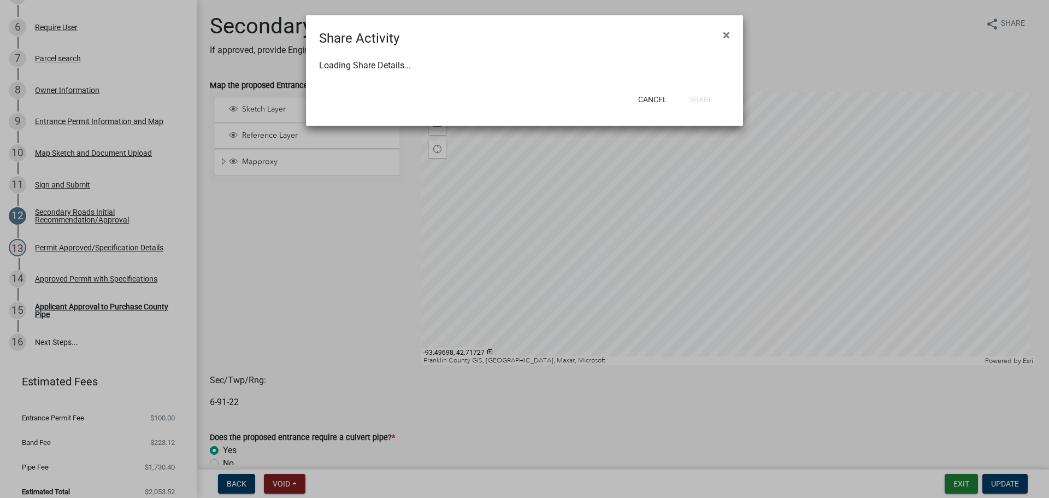
select select "0"
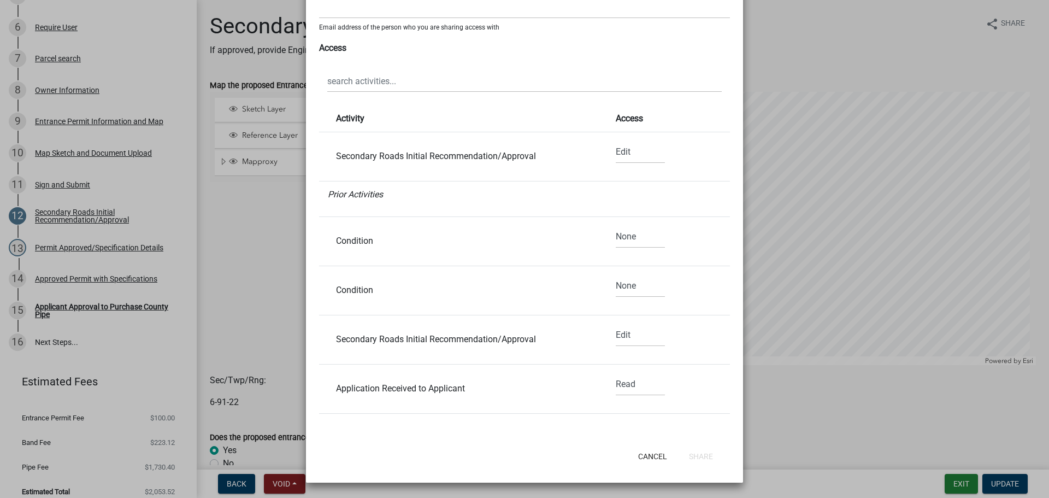
scroll to position [0, 0]
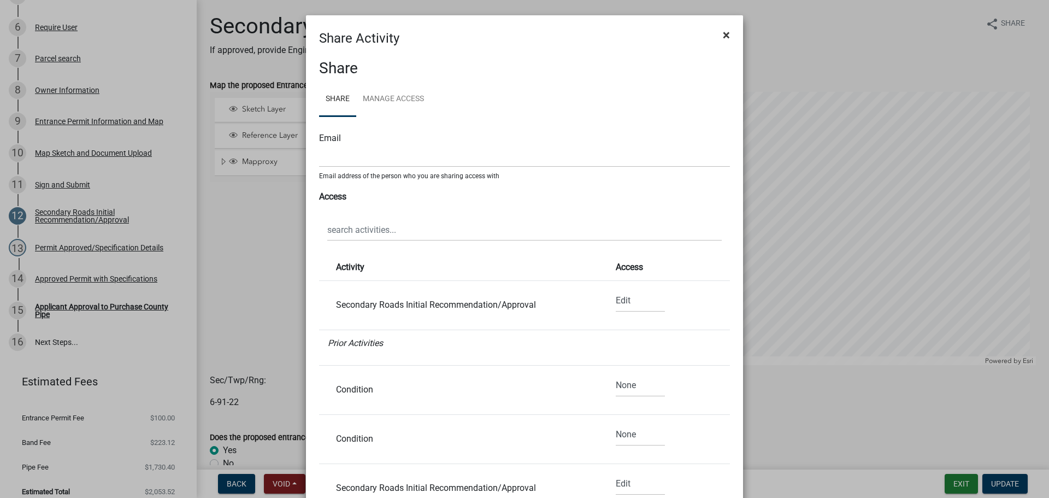
click at [723, 32] on span "×" at bounding box center [726, 34] width 7 height 15
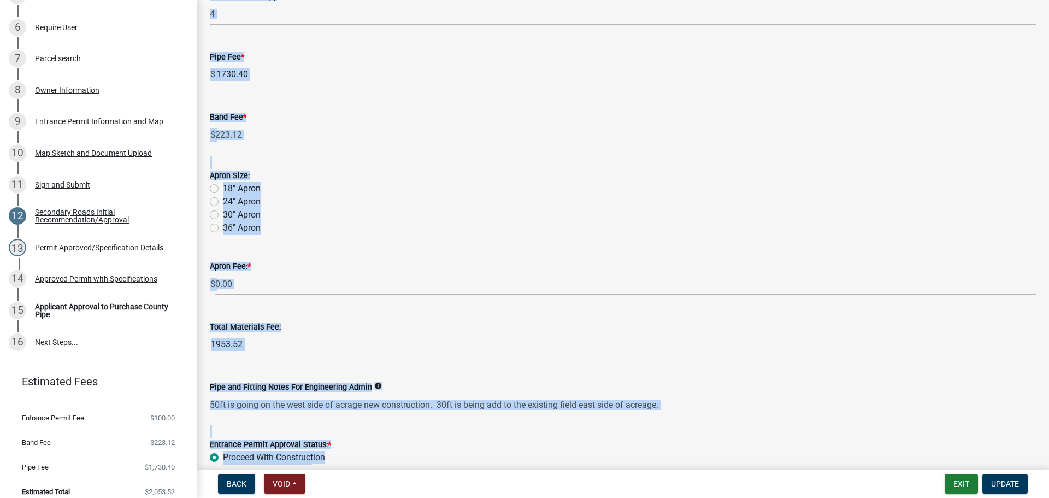
scroll to position [988, 0]
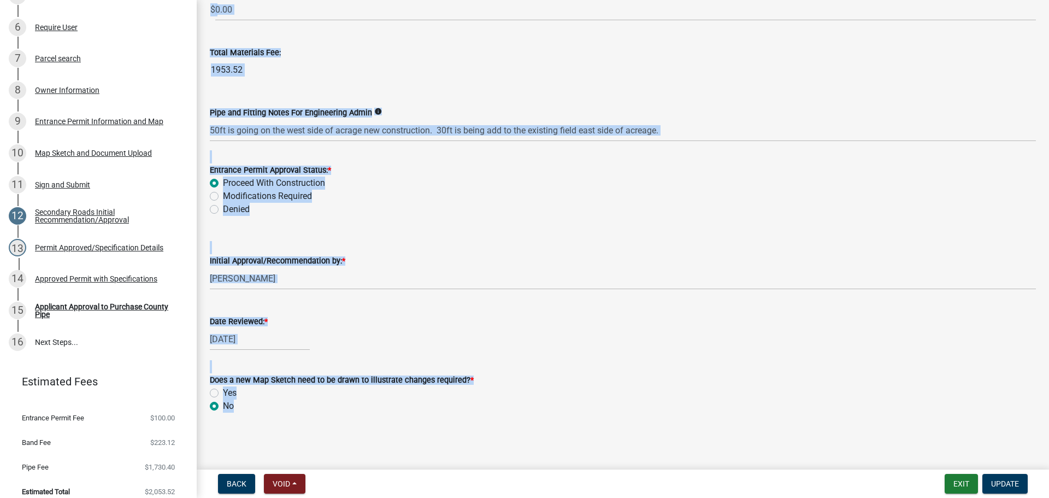
drag, startPoint x: 214, startPoint y: 26, endPoint x: 570, endPoint y: 523, distance: 612.0
click at [570, 497] on html "Internet Explorer does NOT work with GeoPermits. Get a new browser for more sec…" at bounding box center [524, 249] width 1049 height 498
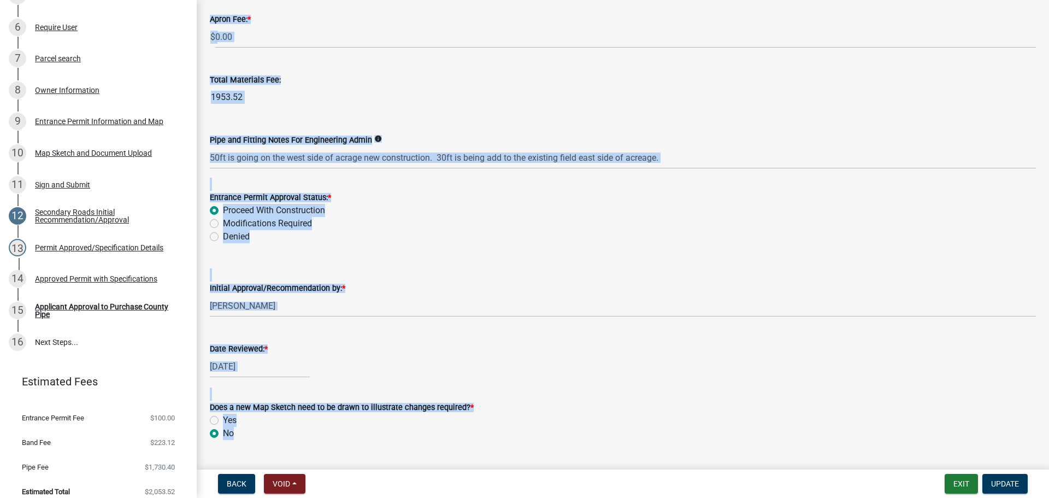
scroll to position [920, 0]
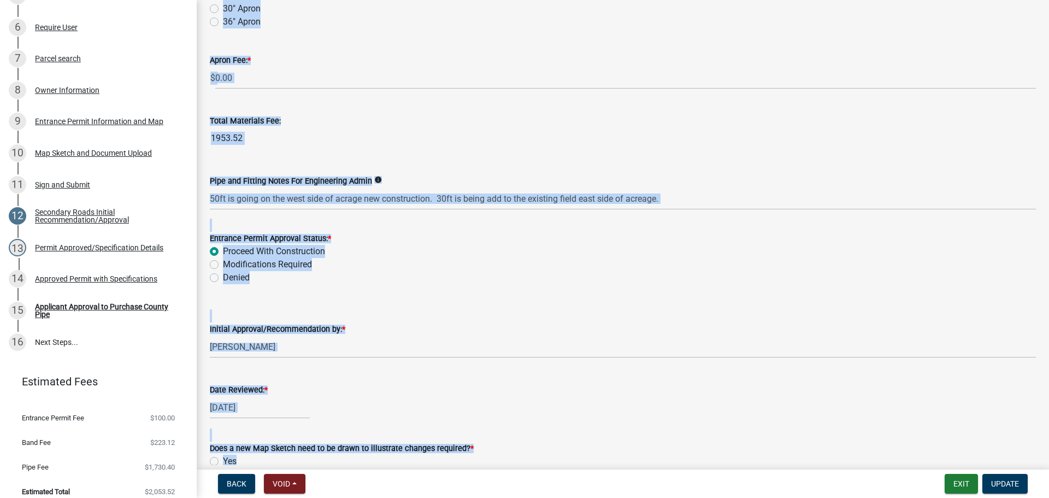
click at [661, 160] on div "Pipe and Fitting Notes For Engineering Admin info 50ft is going on the west sid…" at bounding box center [623, 184] width 826 height 51
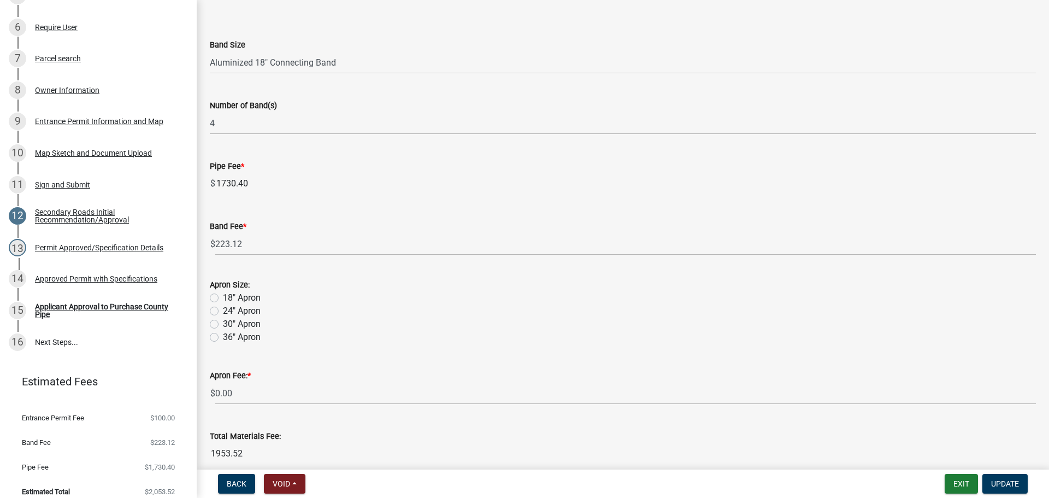
scroll to position [697, 0]
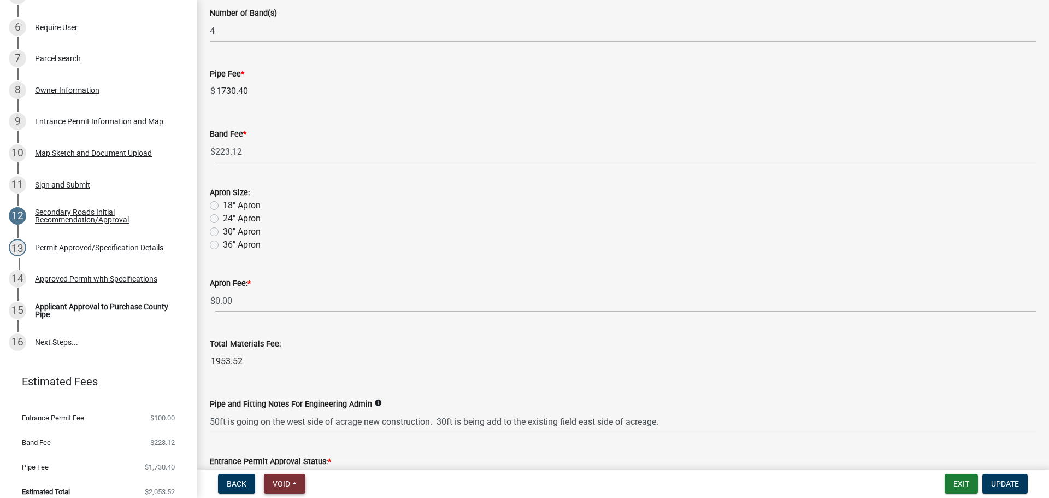
click at [296, 480] on button "Void" at bounding box center [285, 484] width 42 height 20
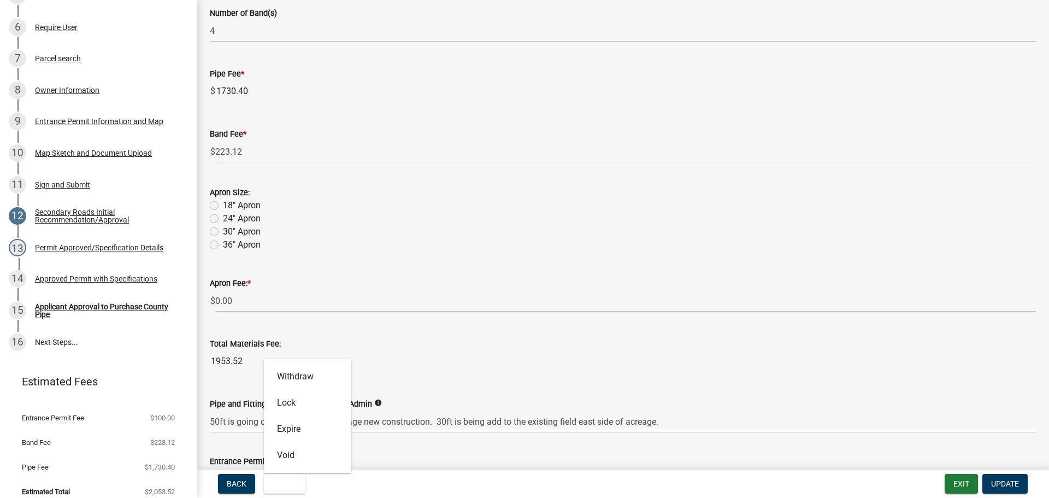
click at [496, 322] on div "Total Materials Fee: 1953.52" at bounding box center [623, 347] width 826 height 50
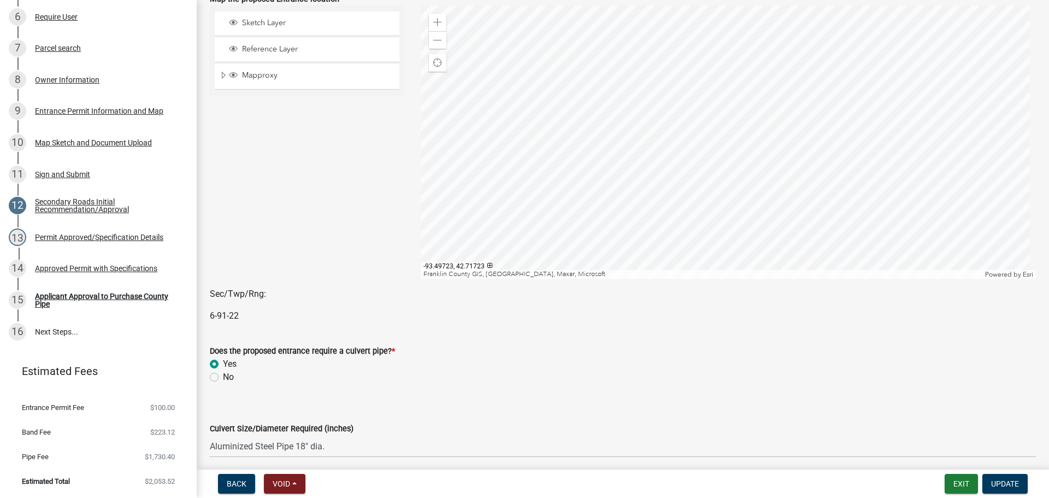
scroll to position [0, 0]
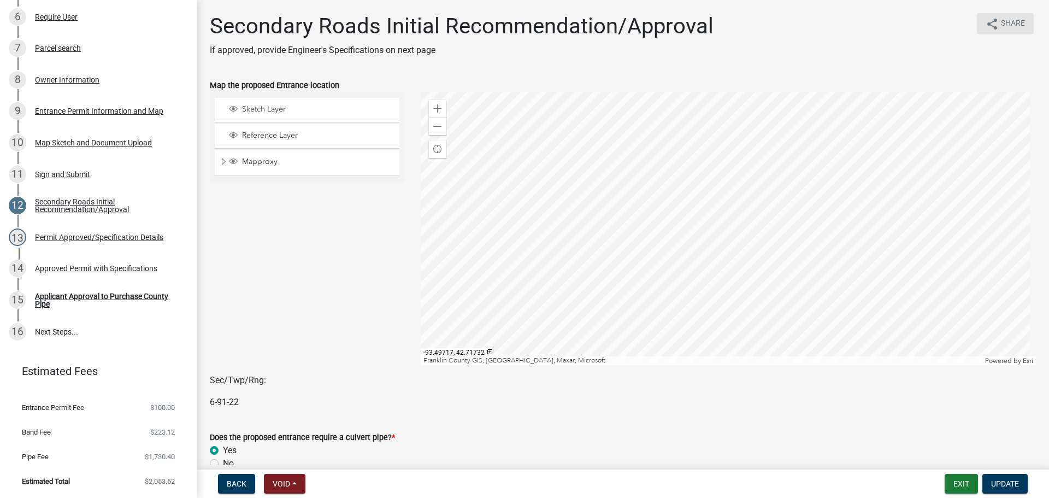
click at [1001, 27] on span "Share" at bounding box center [1013, 23] width 24 height 13
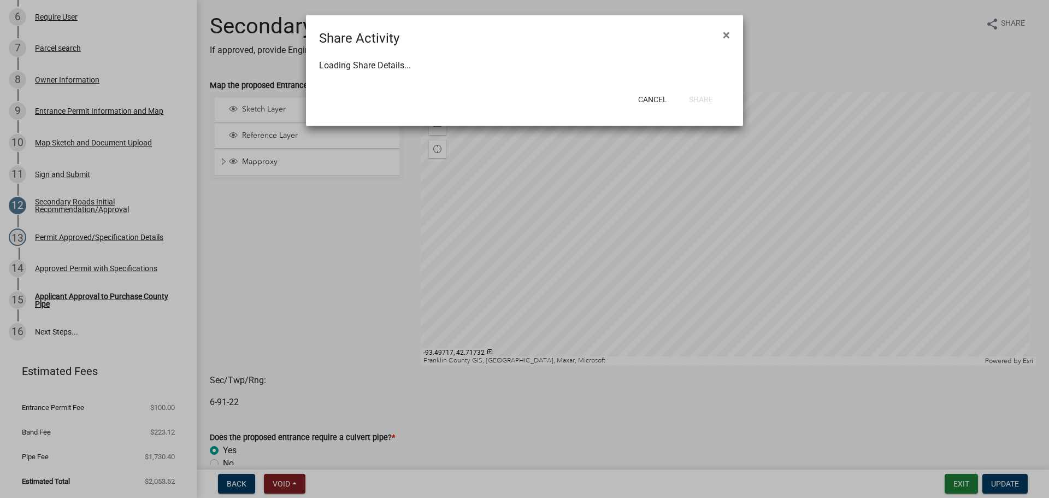
select select "1"
select select "0"
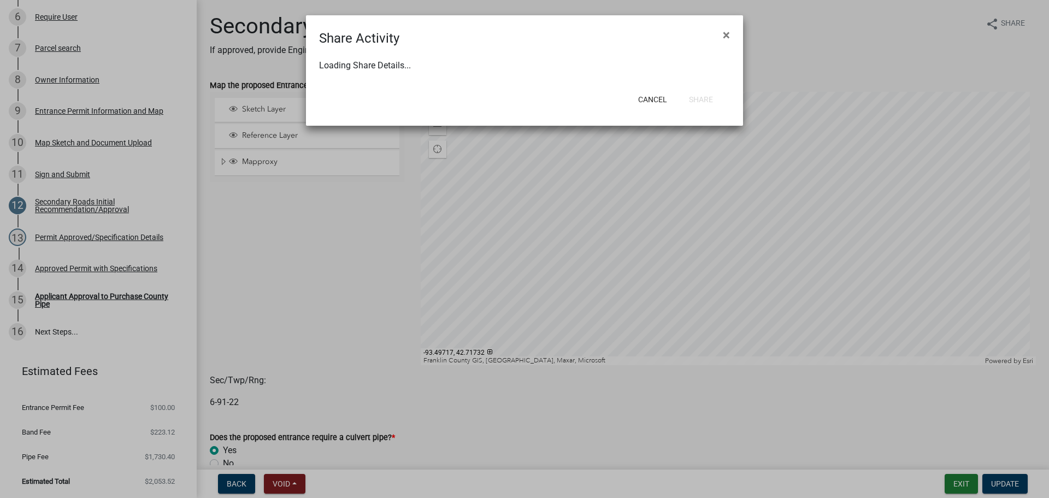
select select "0"
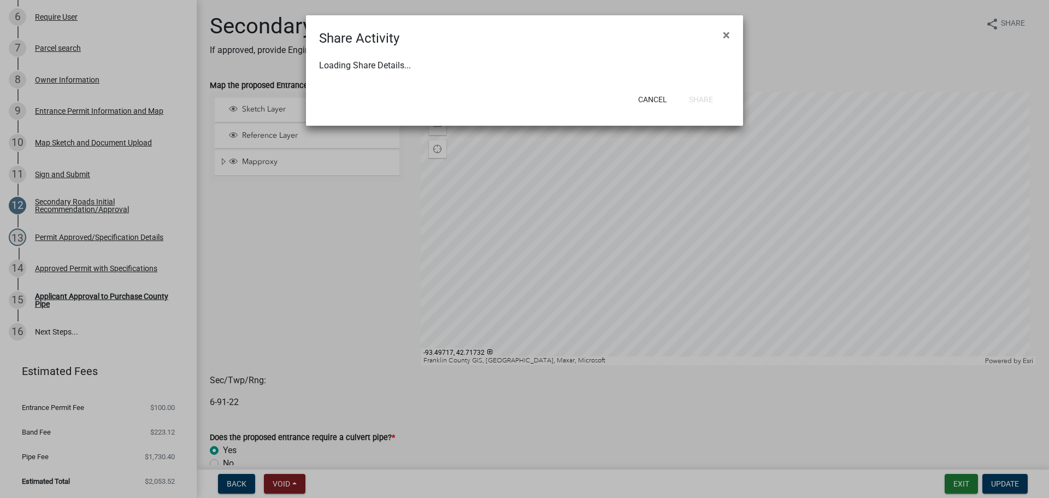
select select "0"
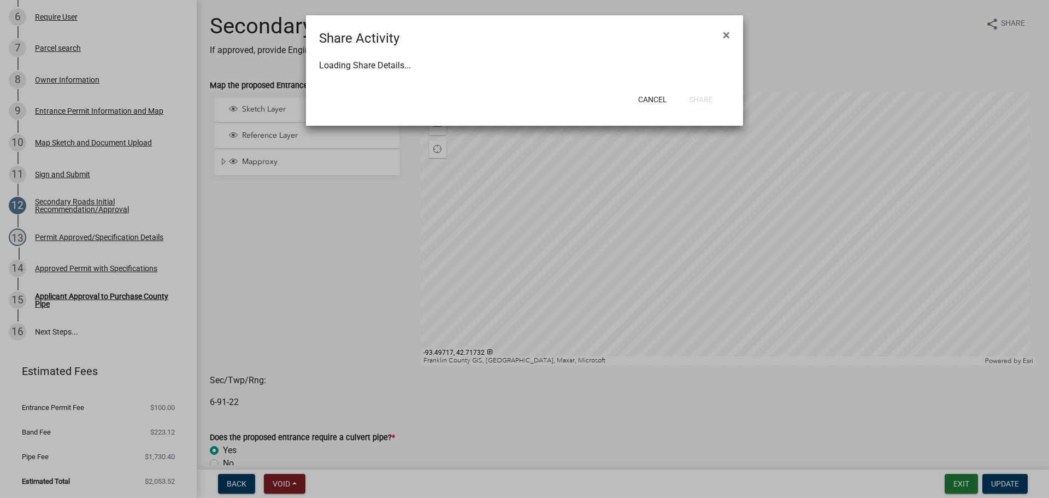
select select "0"
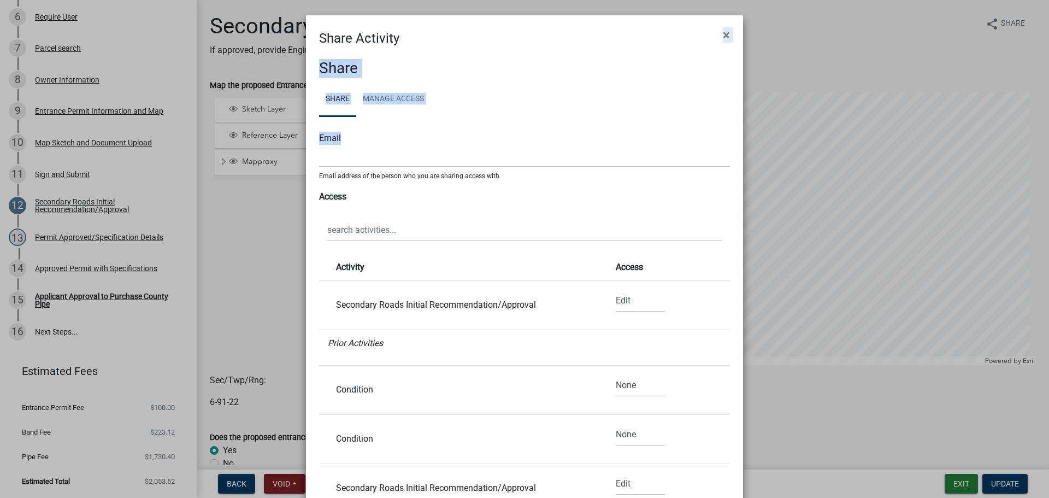
drag, startPoint x: 551, startPoint y: 45, endPoint x: 697, endPoint y: 68, distance: 148.3
click at [786, 114] on ngb-modal-window "Share Activity × Share Share Manage Access Email Email address of the person wh…" at bounding box center [524, 249] width 1049 height 498
click at [715, 33] on button "×" at bounding box center [726, 35] width 25 height 31
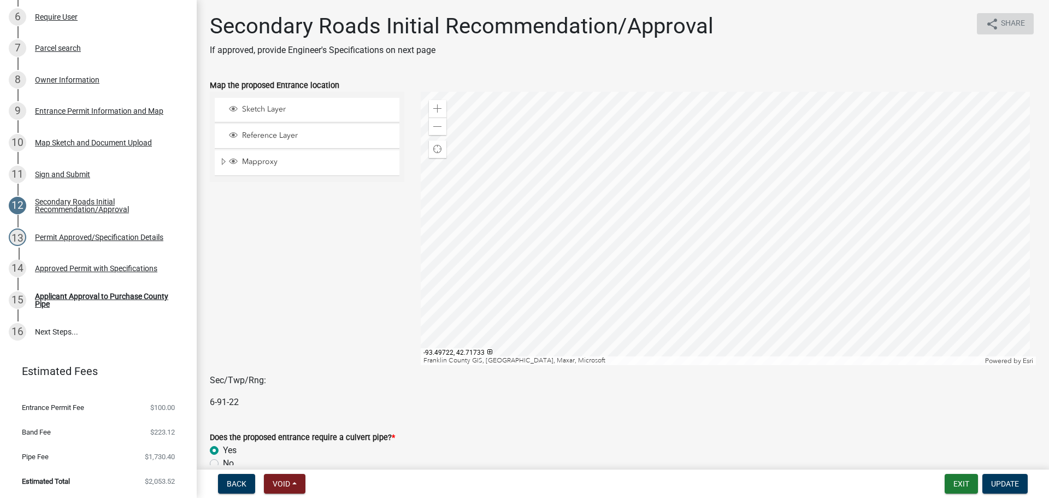
click at [1001, 22] on span "Share" at bounding box center [1013, 23] width 24 height 13
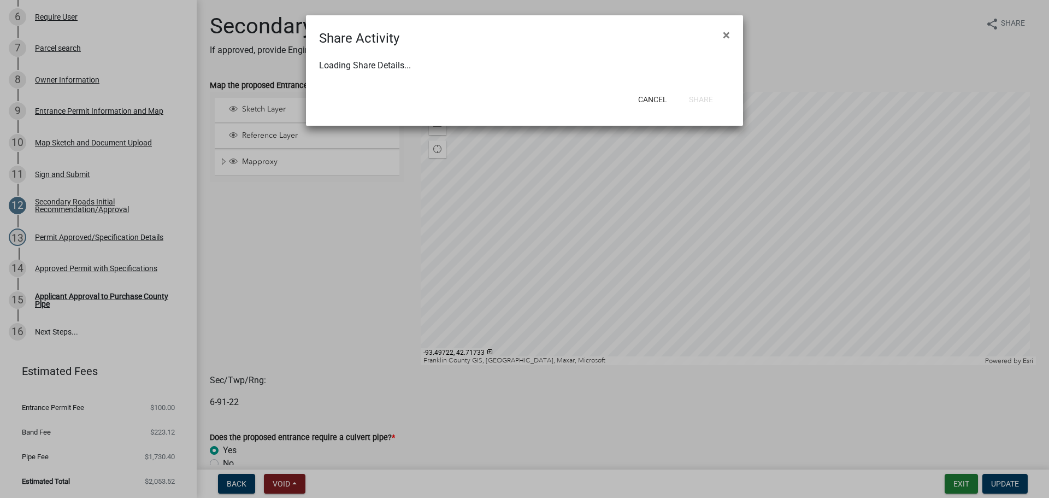
select select "1"
select select "0"
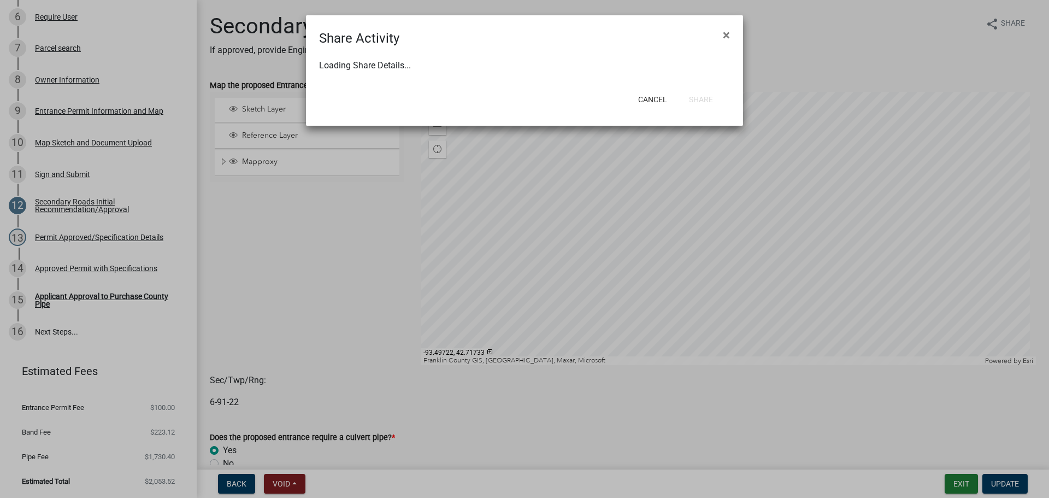
select select "0"
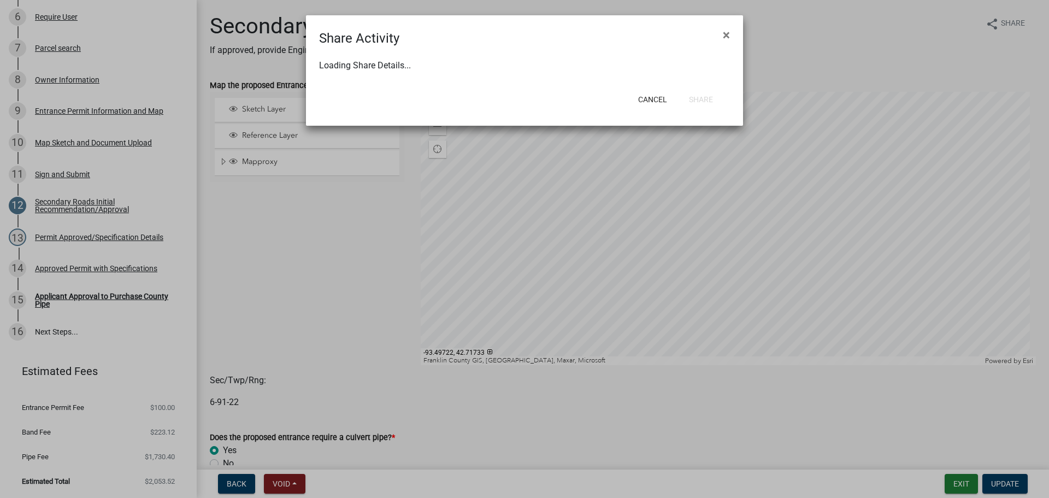
select select "0"
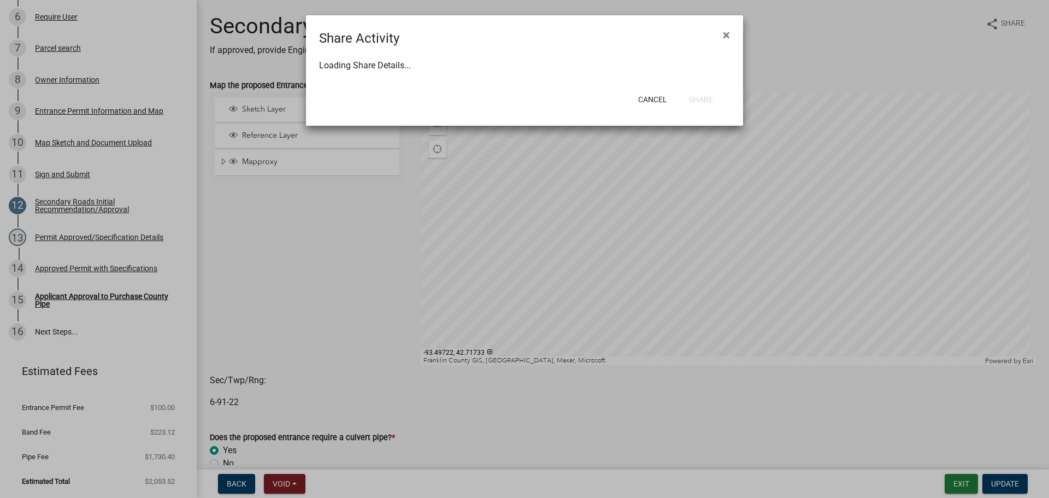
select select "0"
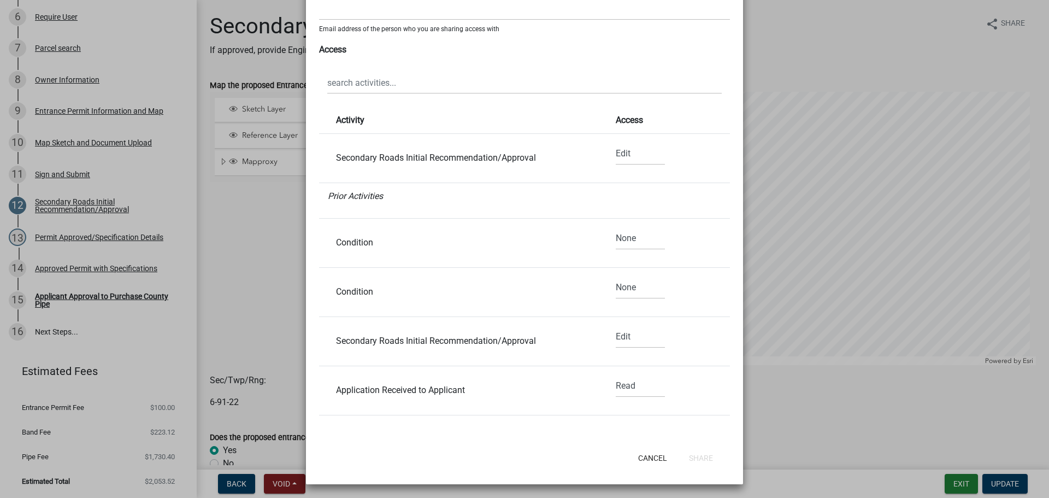
scroll to position [149, 0]
click at [631, 155] on select "None Read Edit" at bounding box center [640, 152] width 49 height 22
select select "0"
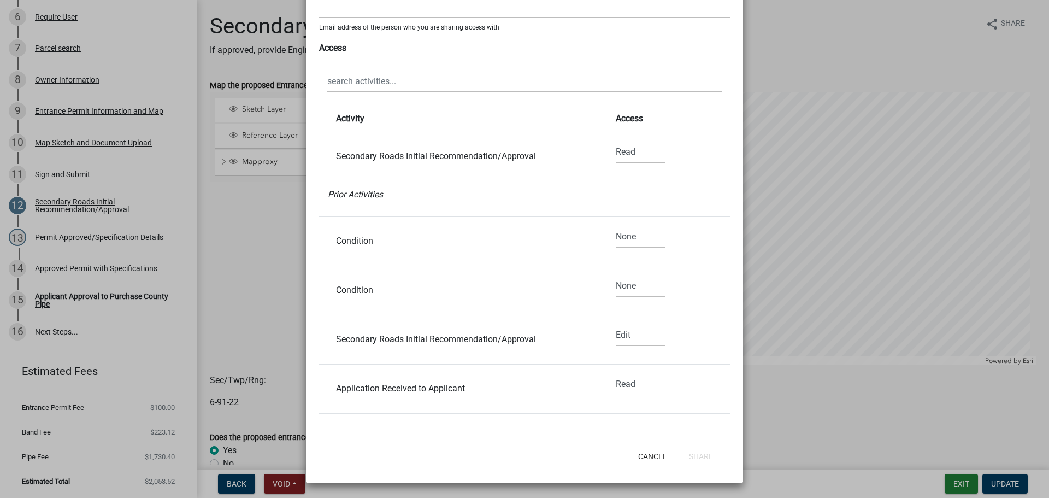
click at [616, 141] on select "None Read Edit" at bounding box center [640, 152] width 49 height 22
select select "0"
click at [620, 242] on select "None Read Edit" at bounding box center [640, 237] width 49 height 22
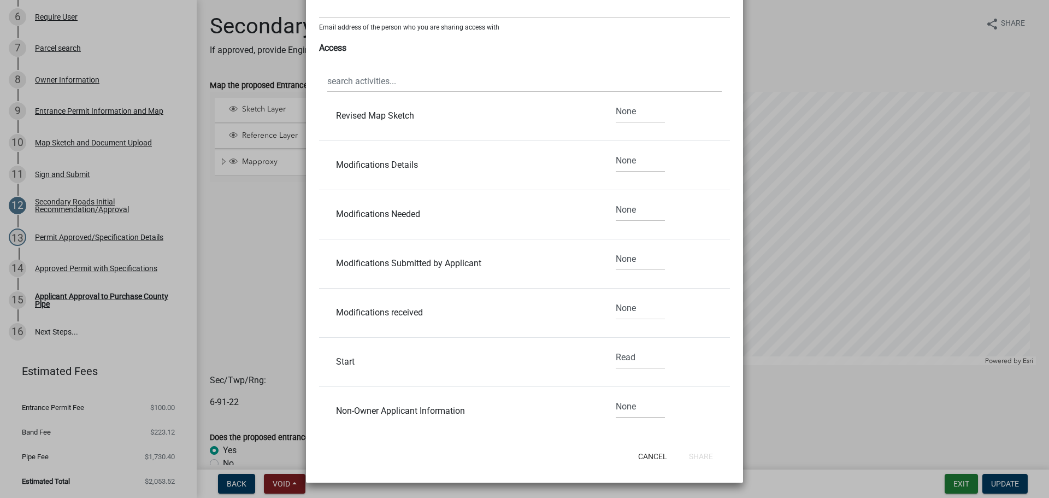
scroll to position [1243, 0]
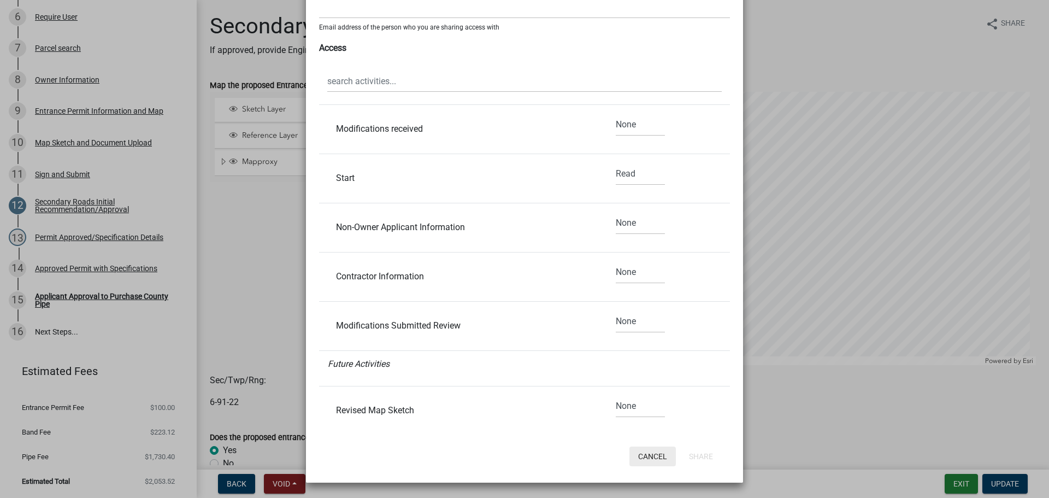
click at [643, 456] on button "Cancel" at bounding box center [652, 456] width 46 height 20
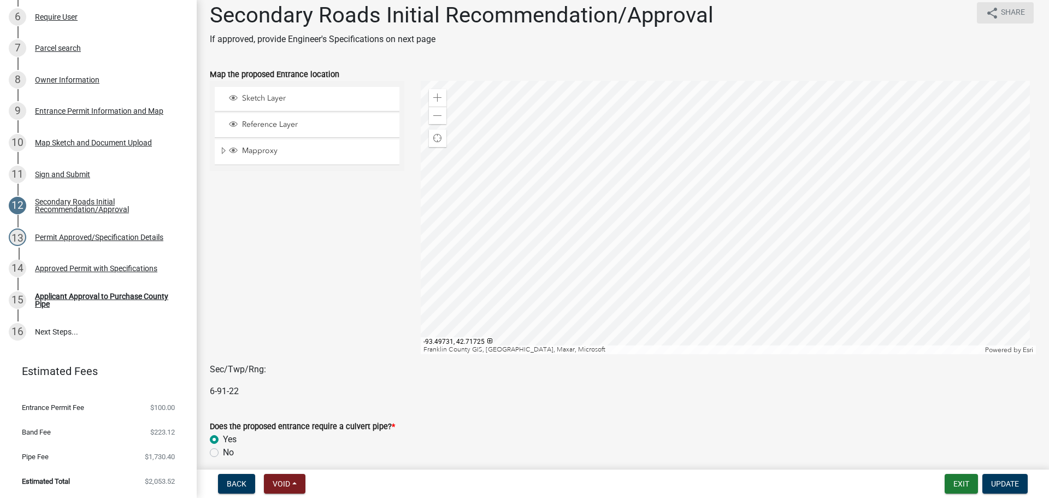
scroll to position [0, 0]
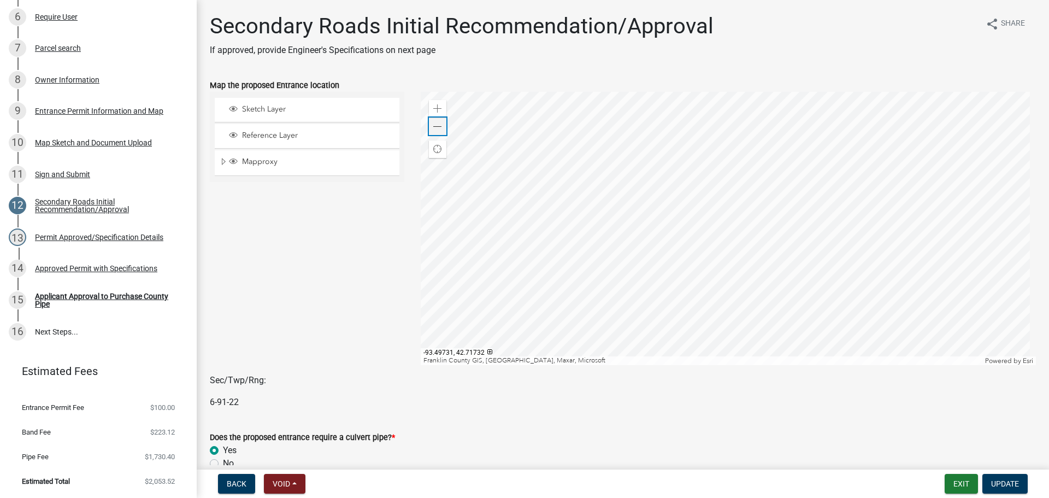
click at [436, 124] on span at bounding box center [437, 126] width 9 height 9
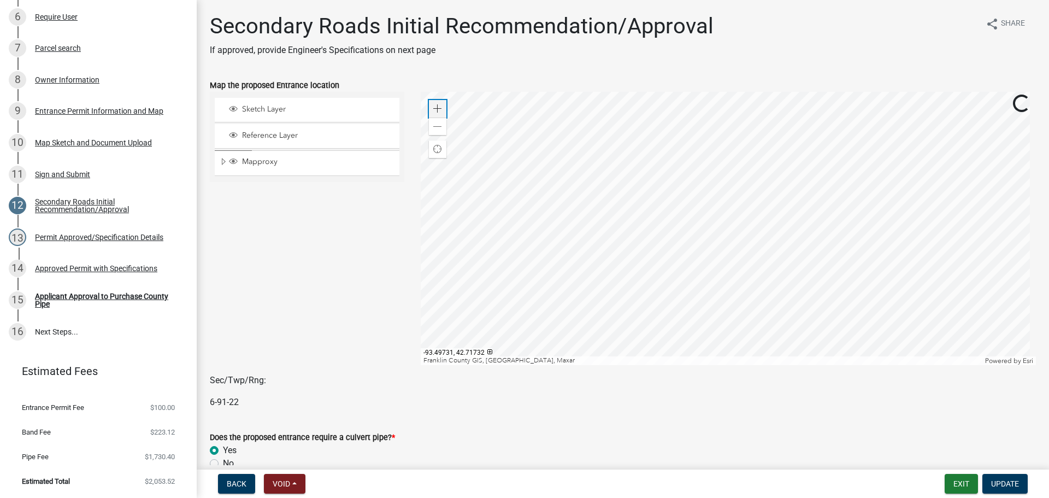
click at [436, 109] on span at bounding box center [437, 108] width 9 height 9
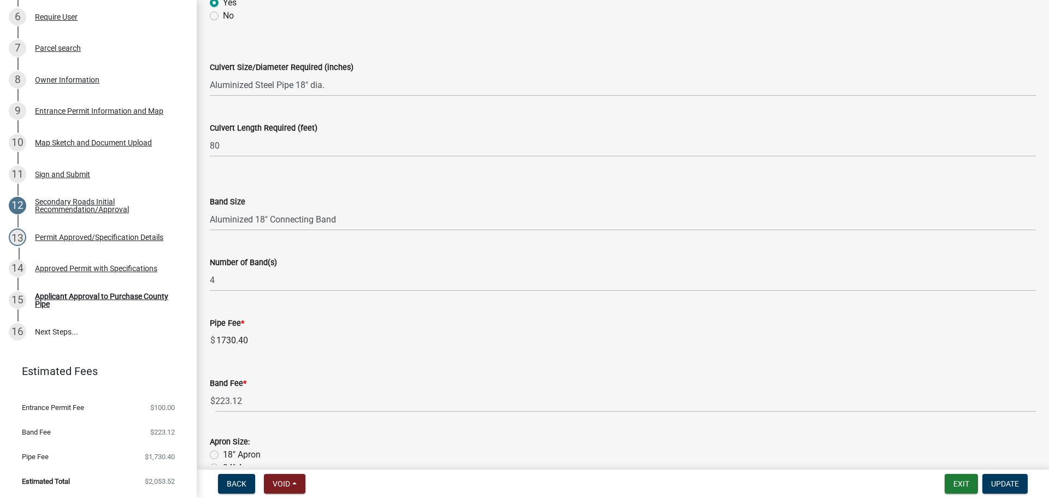
scroll to position [428, 0]
